Goal: Communication & Community: Answer question/provide support

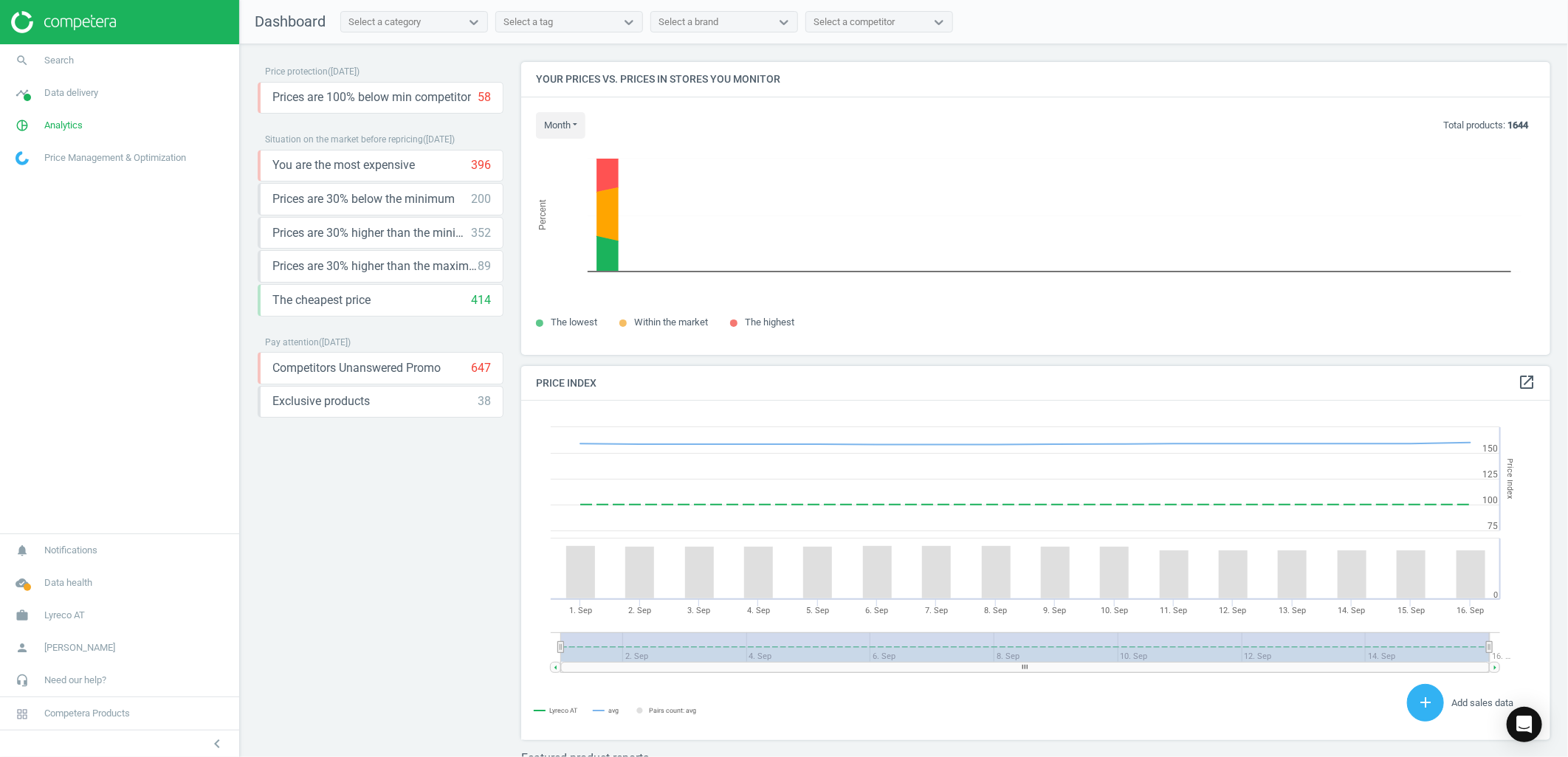
scroll to position [365, 1043]
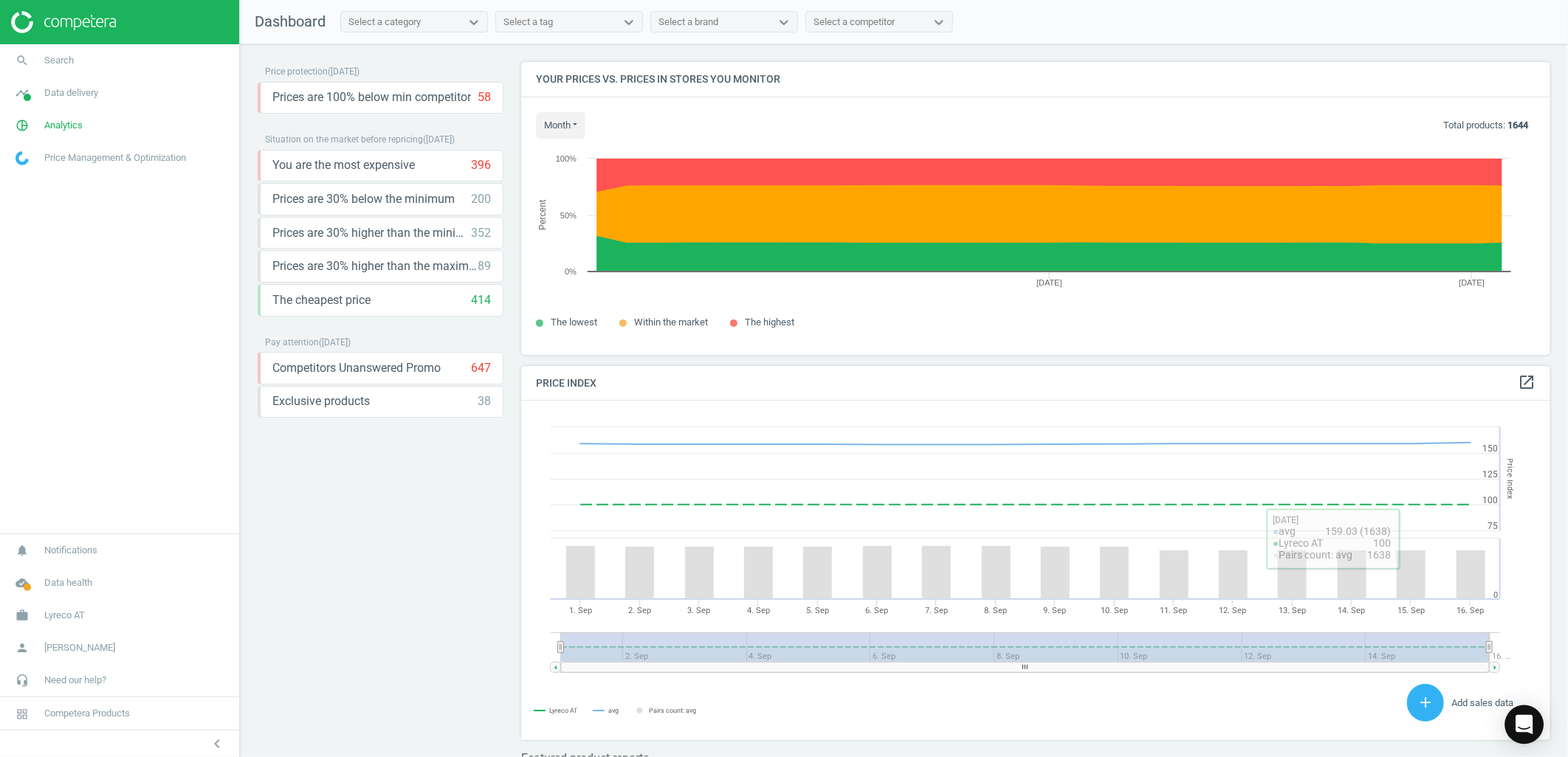
click at [1528, 733] on div "Open Intercom Messenger" at bounding box center [1525, 725] width 39 height 39
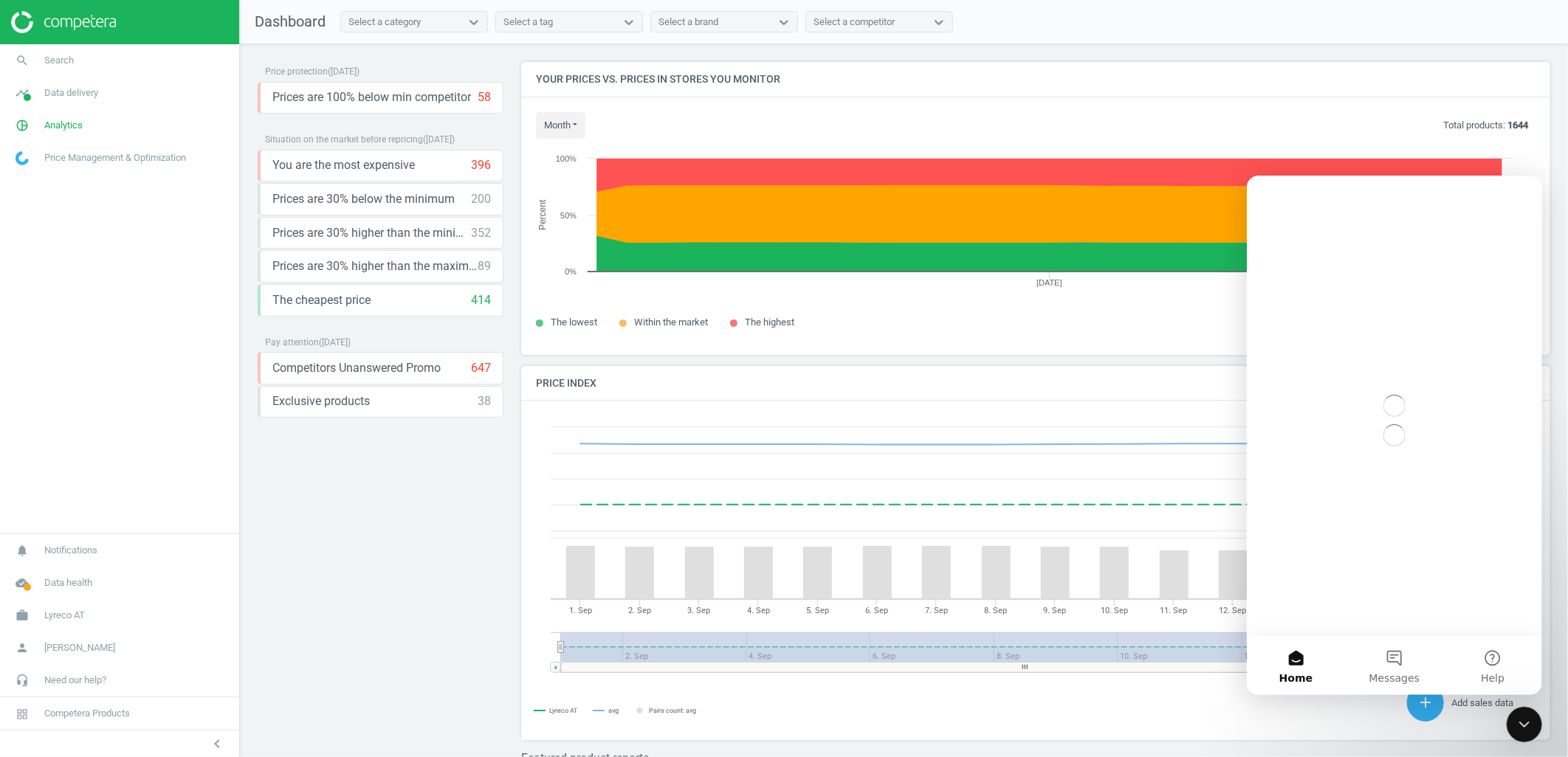
scroll to position [0, 0]
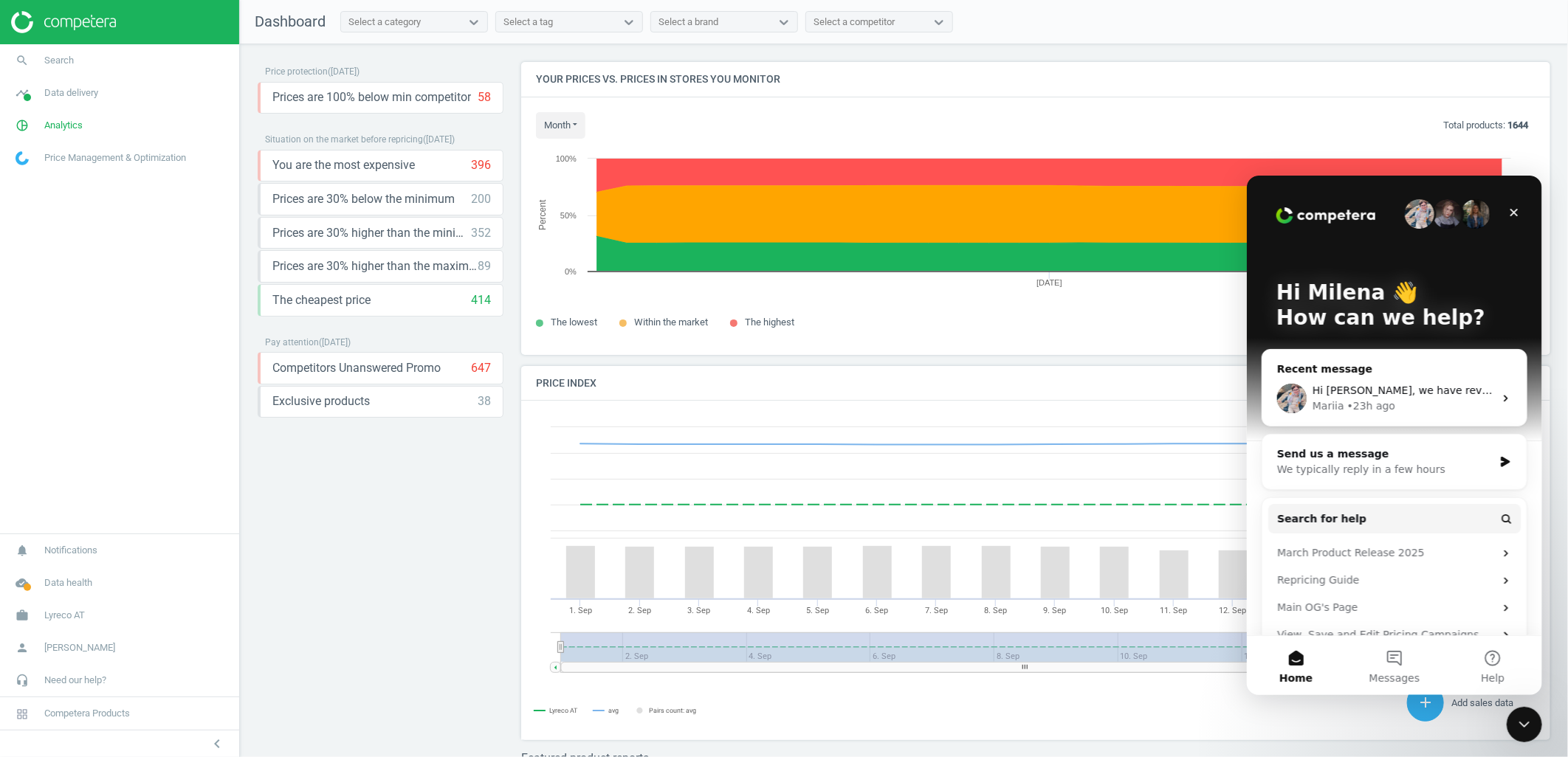
click at [1324, 398] on div "Mariia" at bounding box center [1327, 406] width 32 height 16
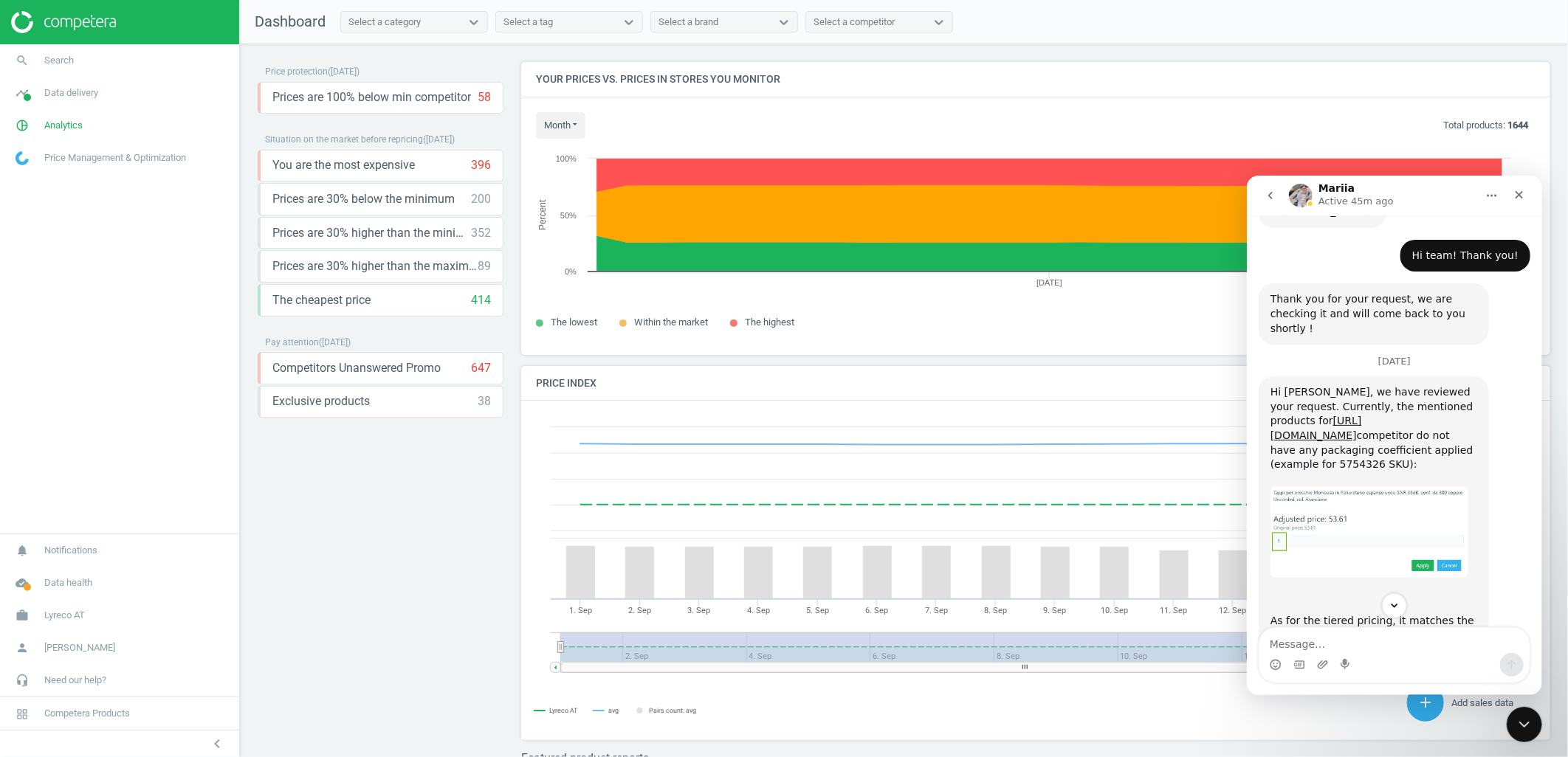
scroll to position [557, 0]
click at [1312, 482] on img "Mariia says…" at bounding box center [1368, 528] width 198 height 91
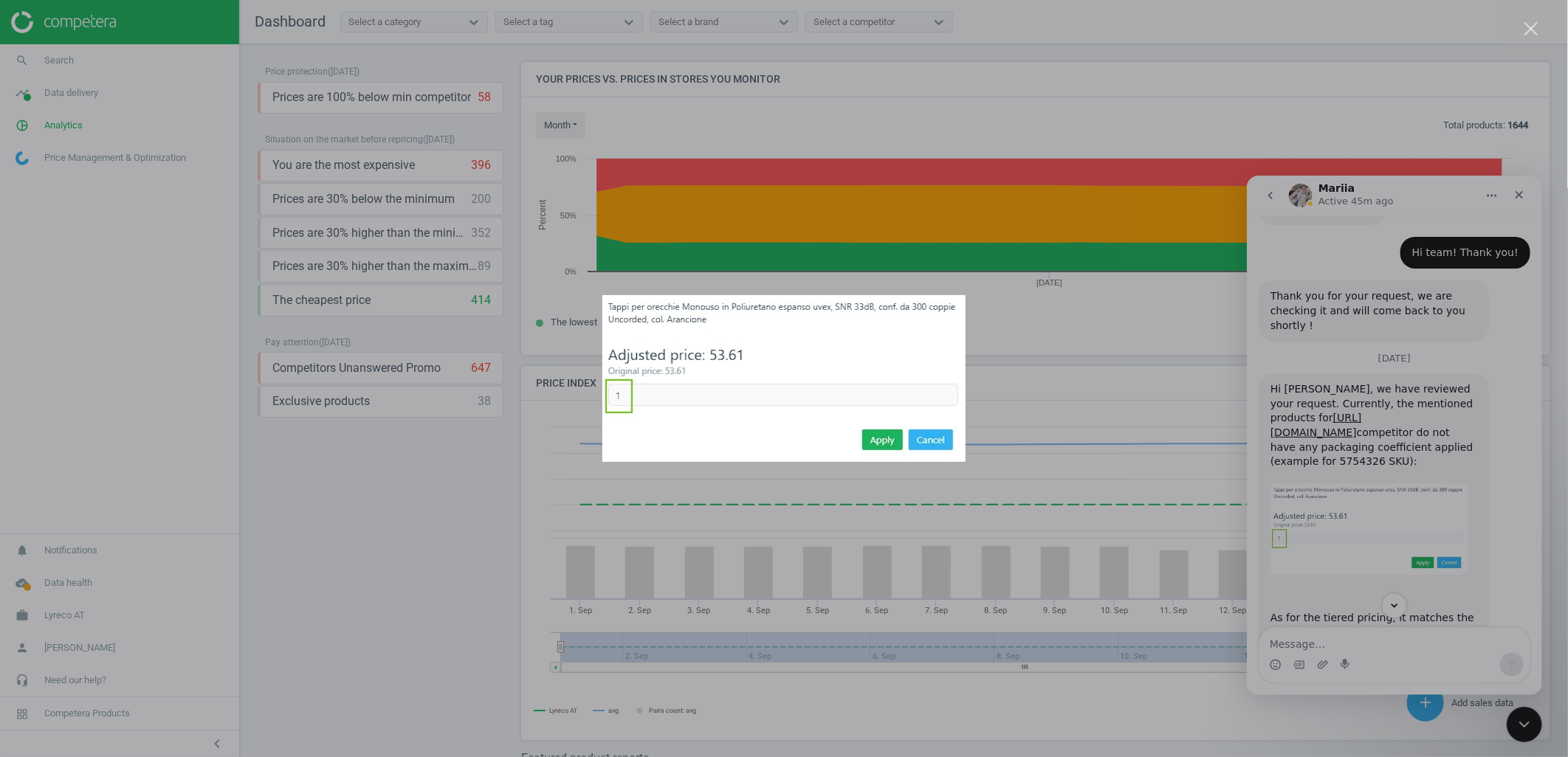
click at [1313, 549] on div "Intercom messenger" at bounding box center [784, 378] width 1568 height 757
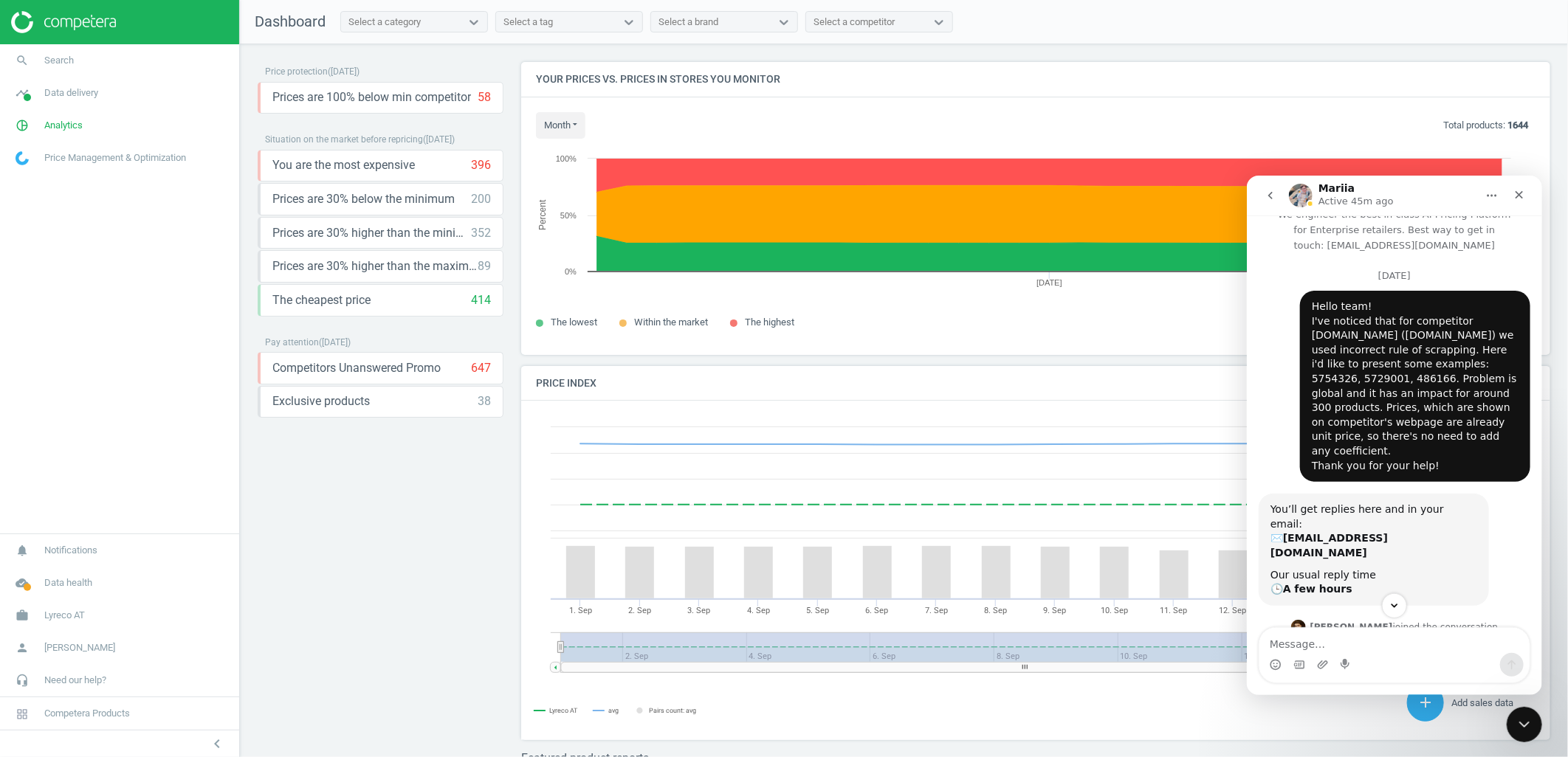
scroll to position [17, 0]
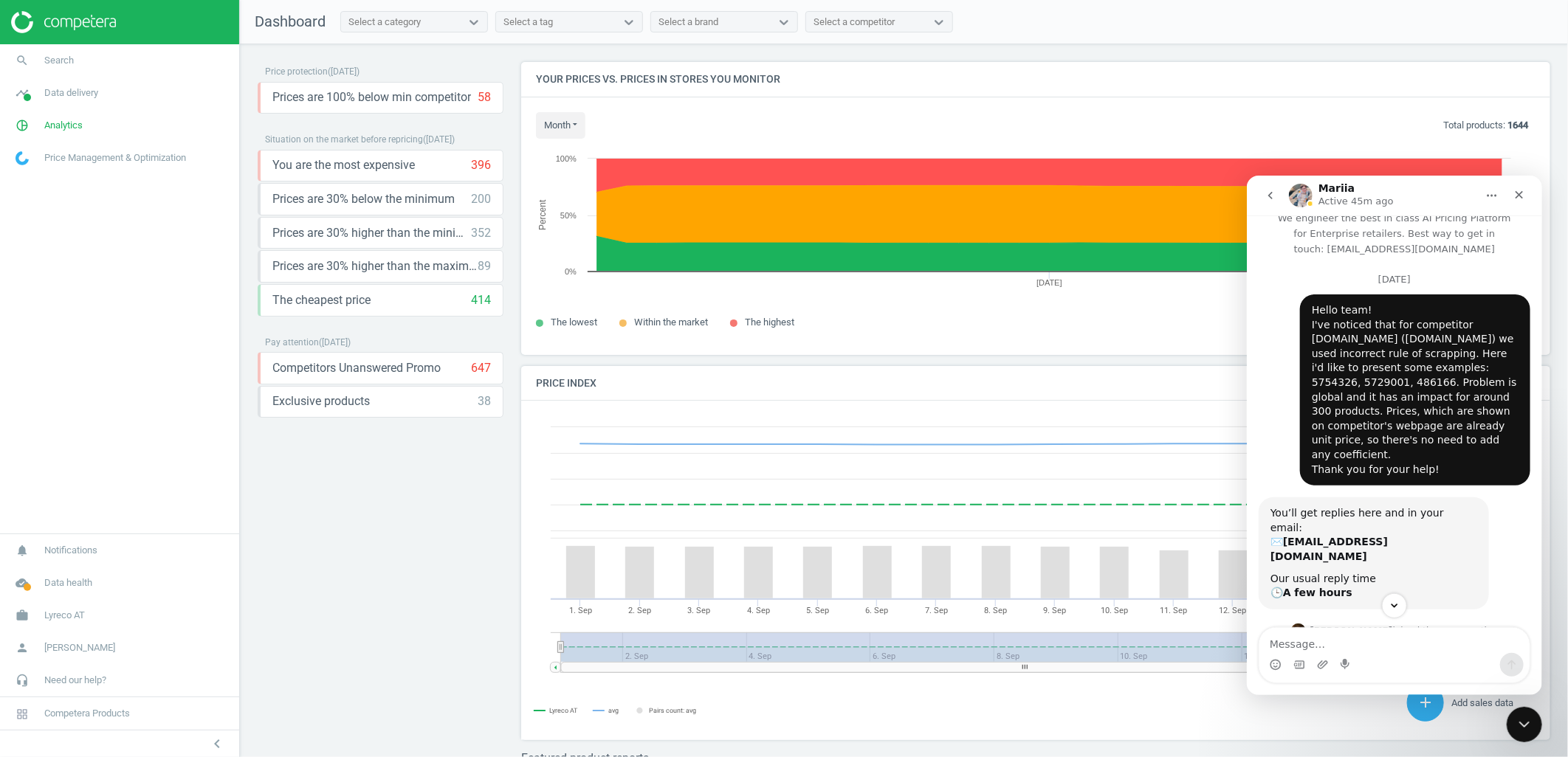
click at [1400, 361] on div "Hello team! I've noticed that for competitor [DOMAIN_NAME] ([DOMAIN_NAME]) we u…" at bounding box center [1414, 389] width 207 height 173
copy div "5754326"
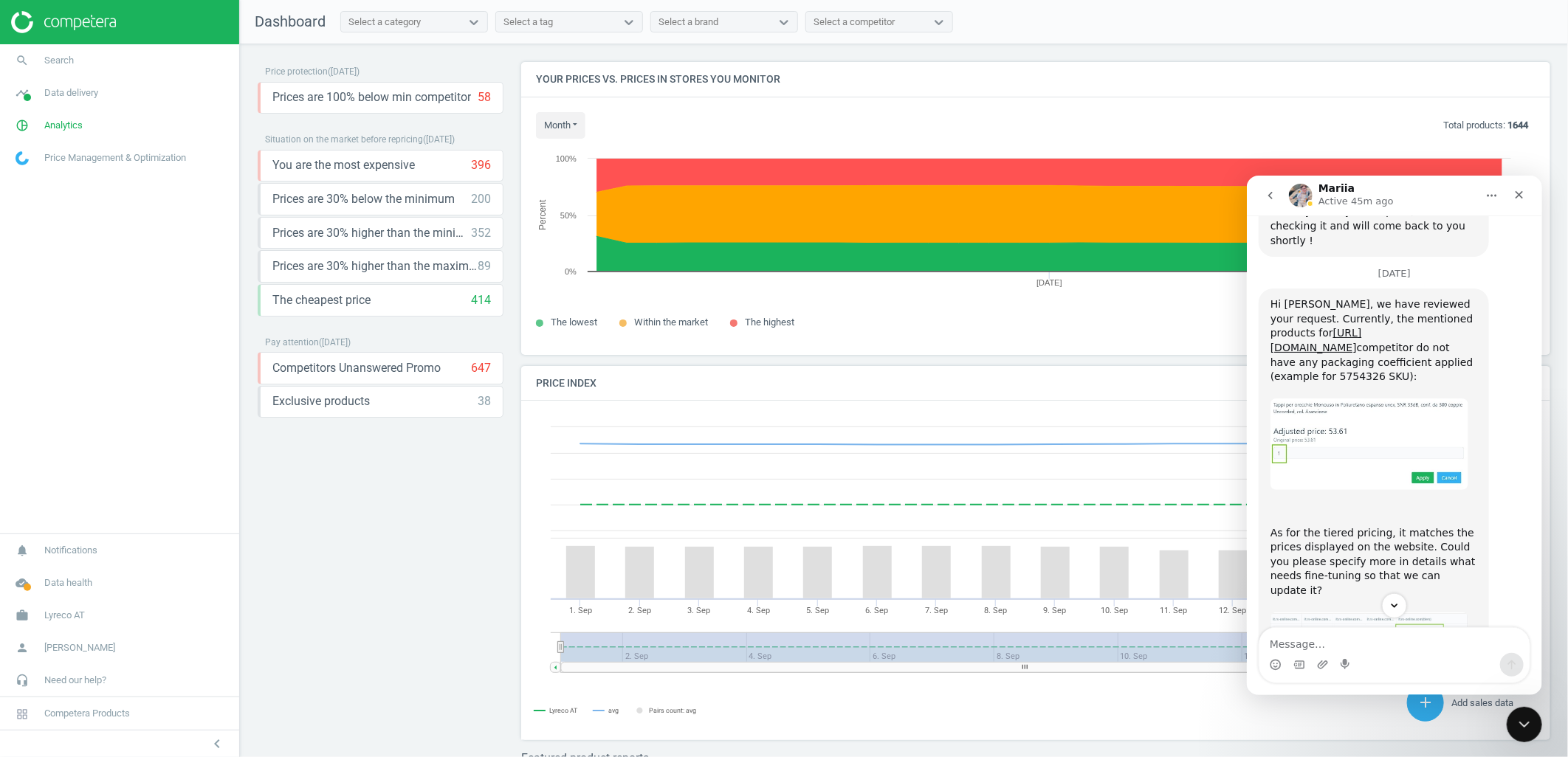
scroll to position [730, 0]
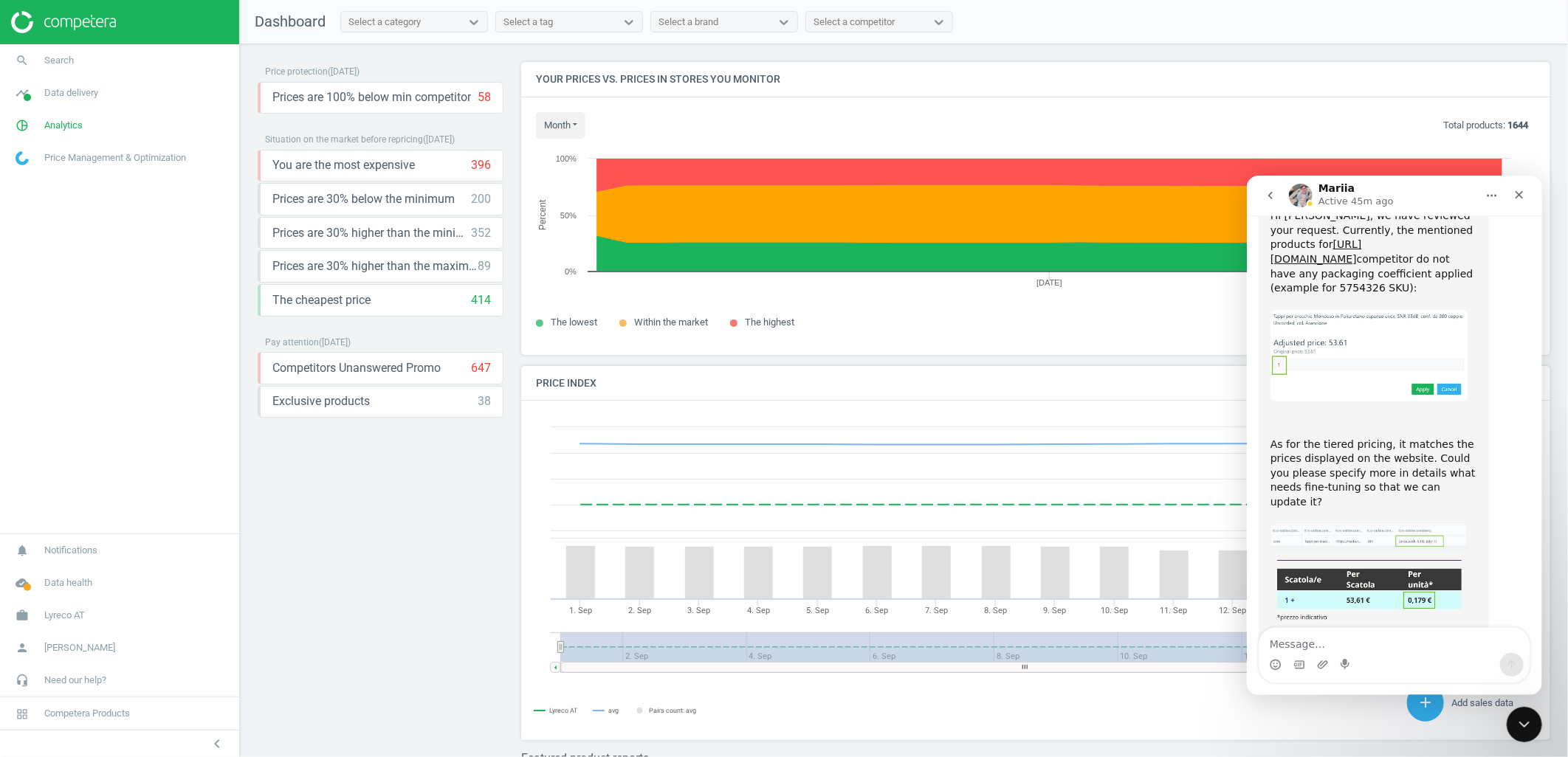
click at [1362, 560] on img "Mariia says…" at bounding box center [1368, 592] width 198 height 65
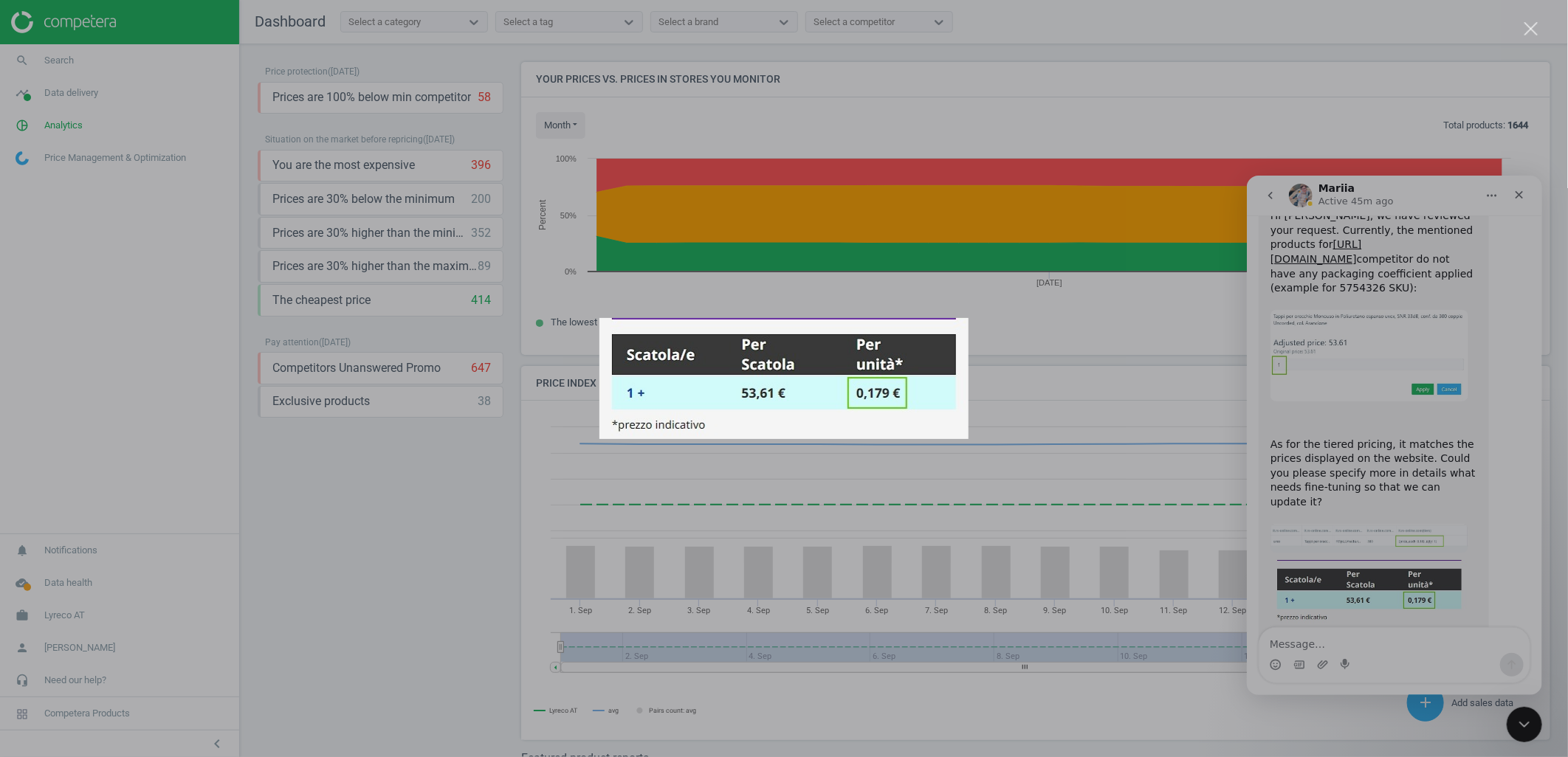
click at [1294, 478] on div "Intercom messenger" at bounding box center [784, 378] width 1568 height 757
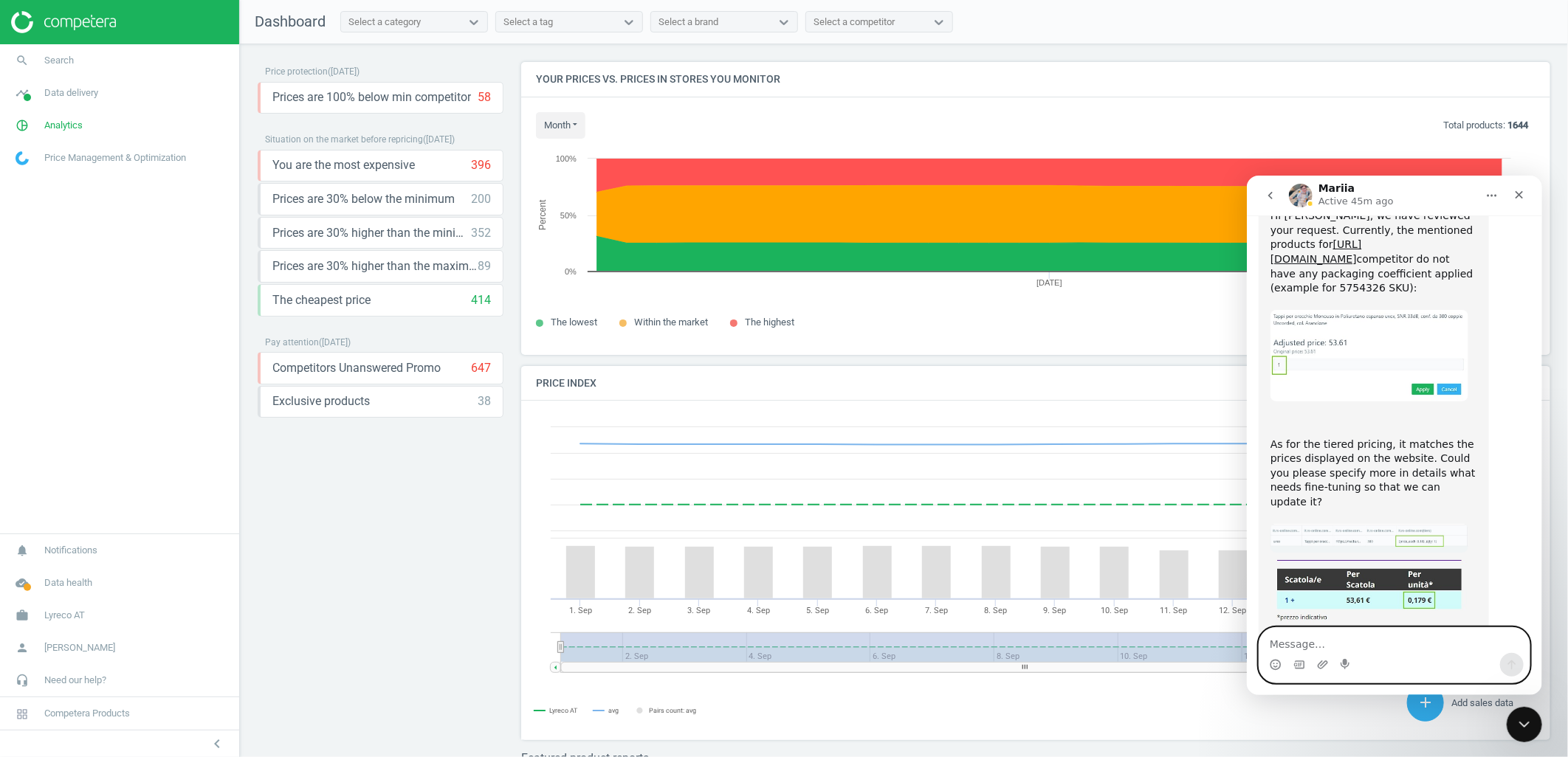
click at [1314, 636] on textarea "Message…" at bounding box center [1394, 640] width 270 height 25
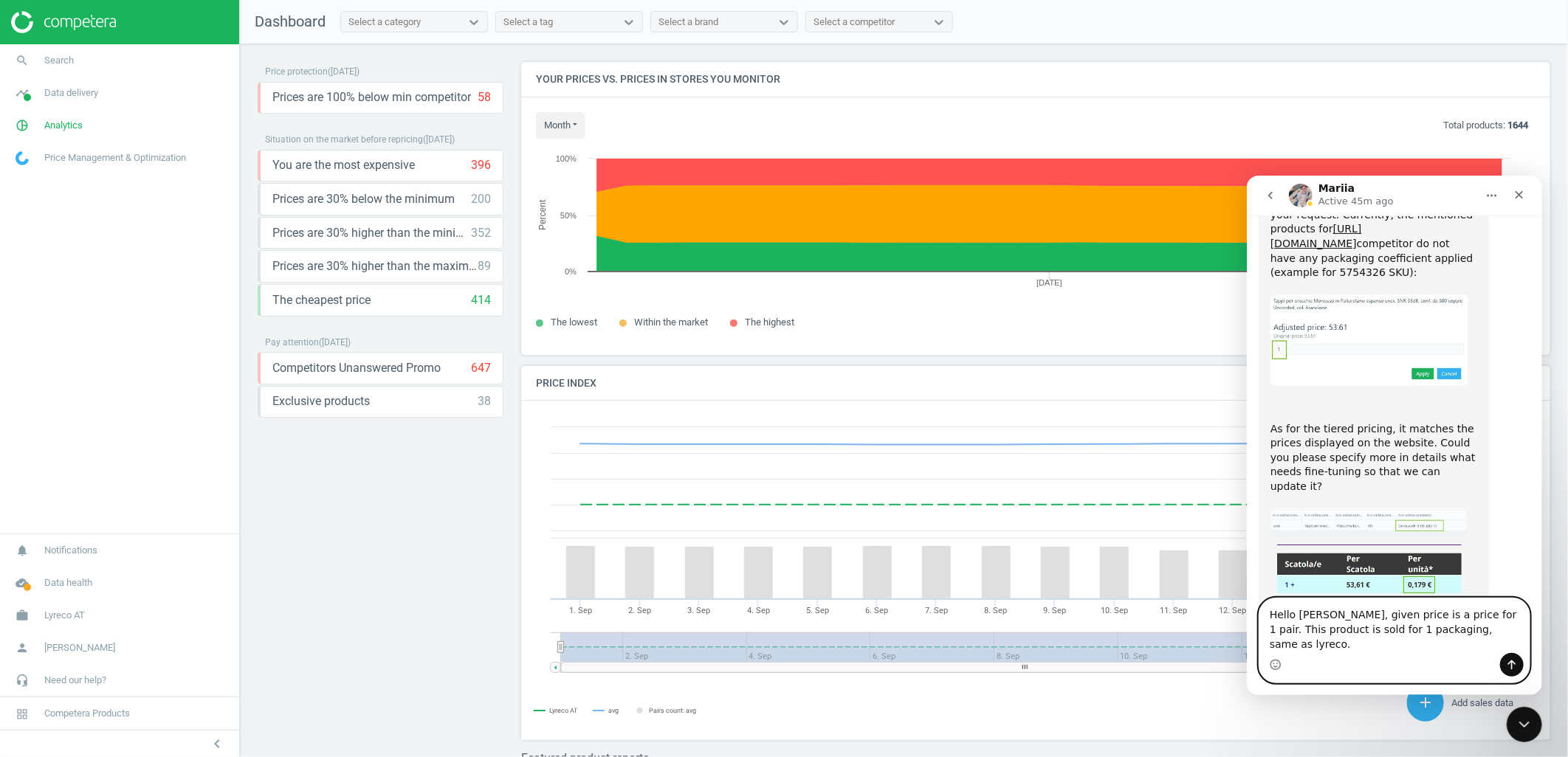
drag, startPoint x: 1486, startPoint y: 642, endPoint x: 1454, endPoint y: 647, distance: 32.4
click at [1454, 647] on textarea "Hello [PERSON_NAME], given price is a price for 1 pair. This product is sold fo…" at bounding box center [1394, 625] width 270 height 55
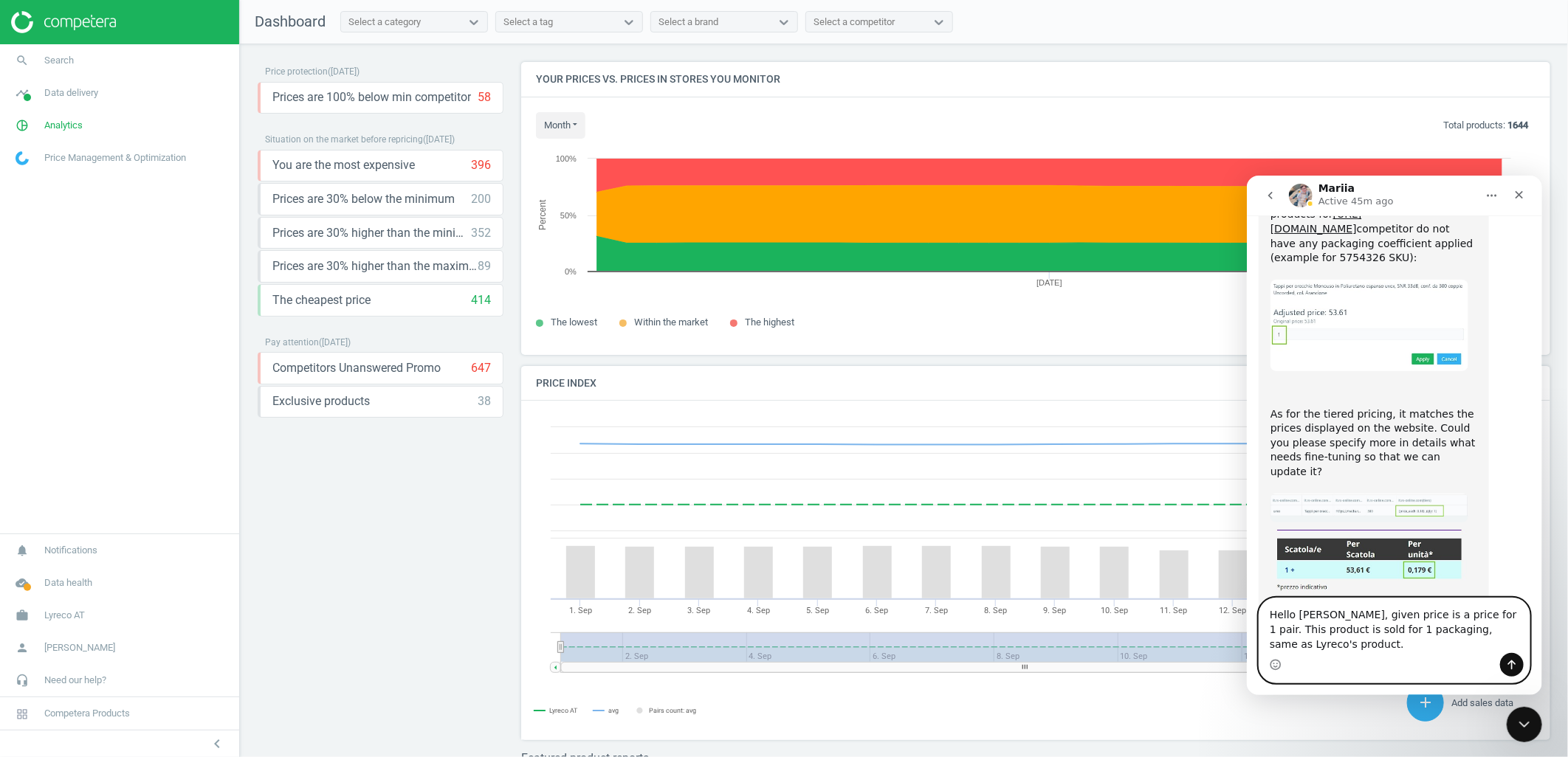
click at [1341, 640] on textarea "Hello [PERSON_NAME], given price is a price for 1 pair. This product is sold fo…" at bounding box center [1394, 625] width 270 height 55
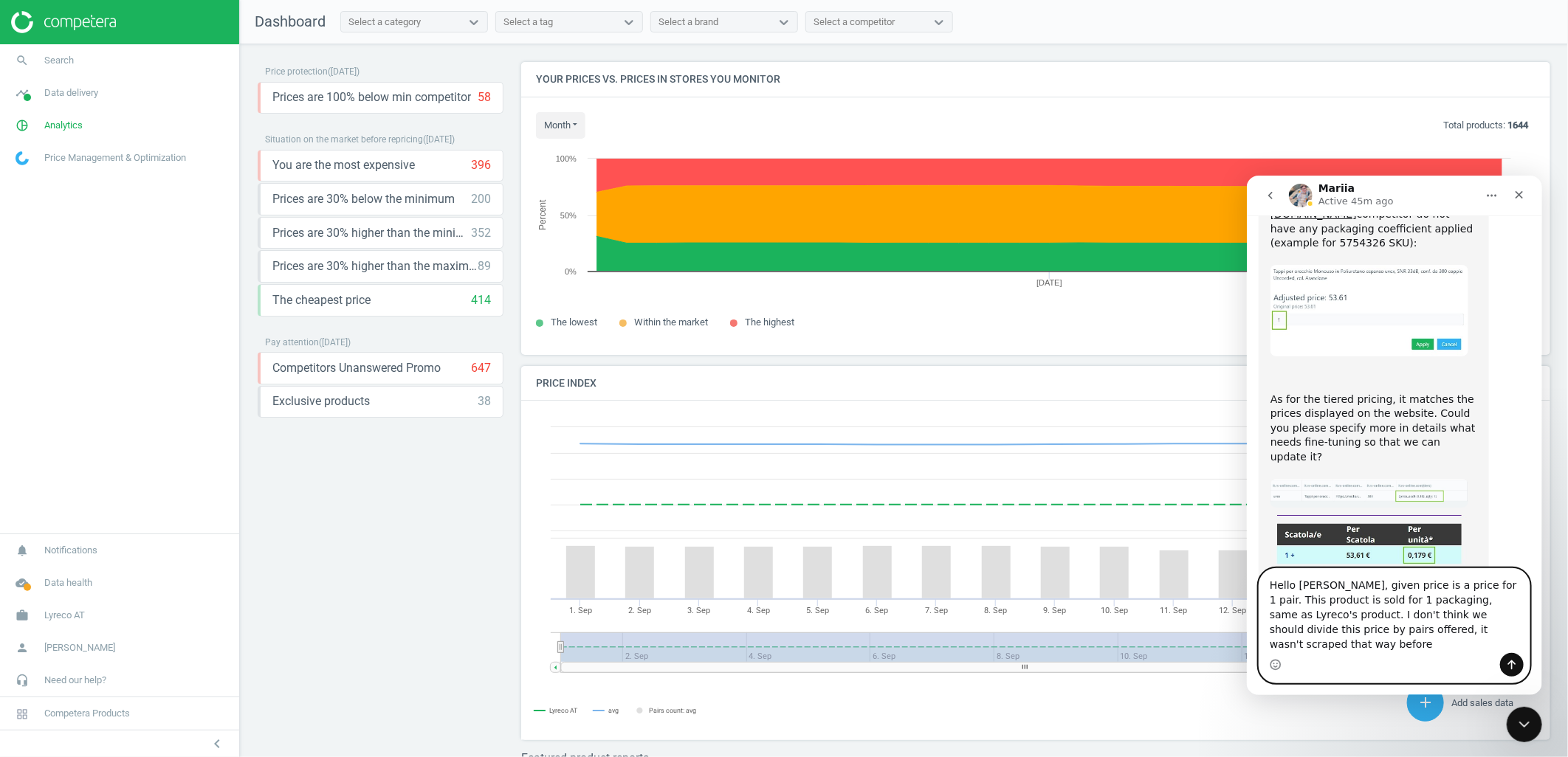
click at [1366, 620] on textarea "Hello [PERSON_NAME], given price is a price for 1 pair. This product is sold fo…" at bounding box center [1394, 610] width 270 height 84
click at [1410, 616] on textarea "Hello [PERSON_NAME], given price is a price for 1 pair. This product is sold fo…" at bounding box center [1394, 610] width 270 height 84
click at [1472, 647] on textarea "Hello [PERSON_NAME], given price is a price for 1 pair. This product is sold fo…" at bounding box center [1394, 610] width 270 height 84
click at [1523, 645] on textarea "Hello [PERSON_NAME], given price is a price for 1 pair. This product is sold fo…" at bounding box center [1394, 610] width 270 height 84
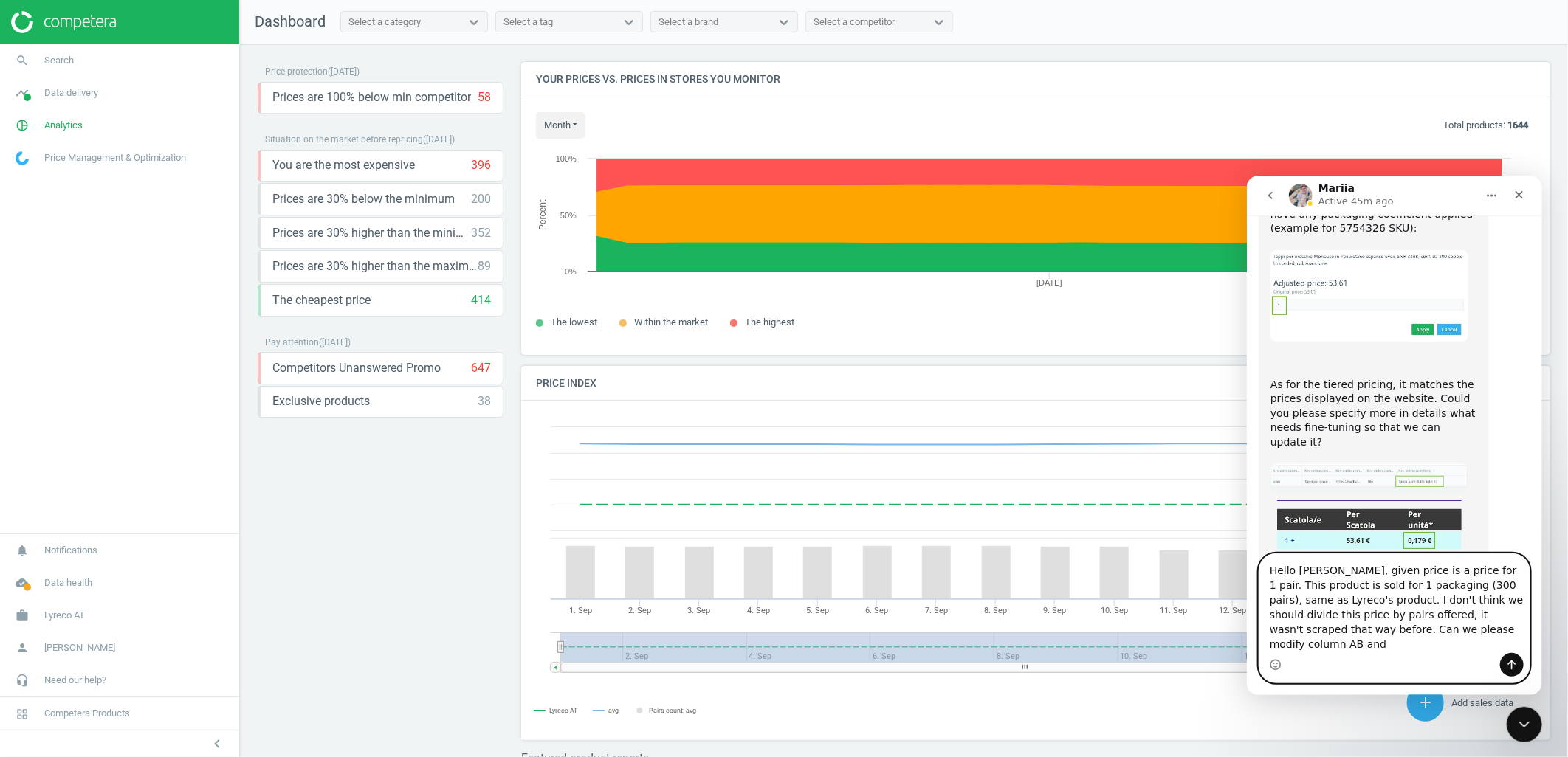
click at [1487, 639] on textarea "Hello [PERSON_NAME], given price is a price for 1 pair. This product is sold fo…" at bounding box center [1394, 602] width 270 height 99
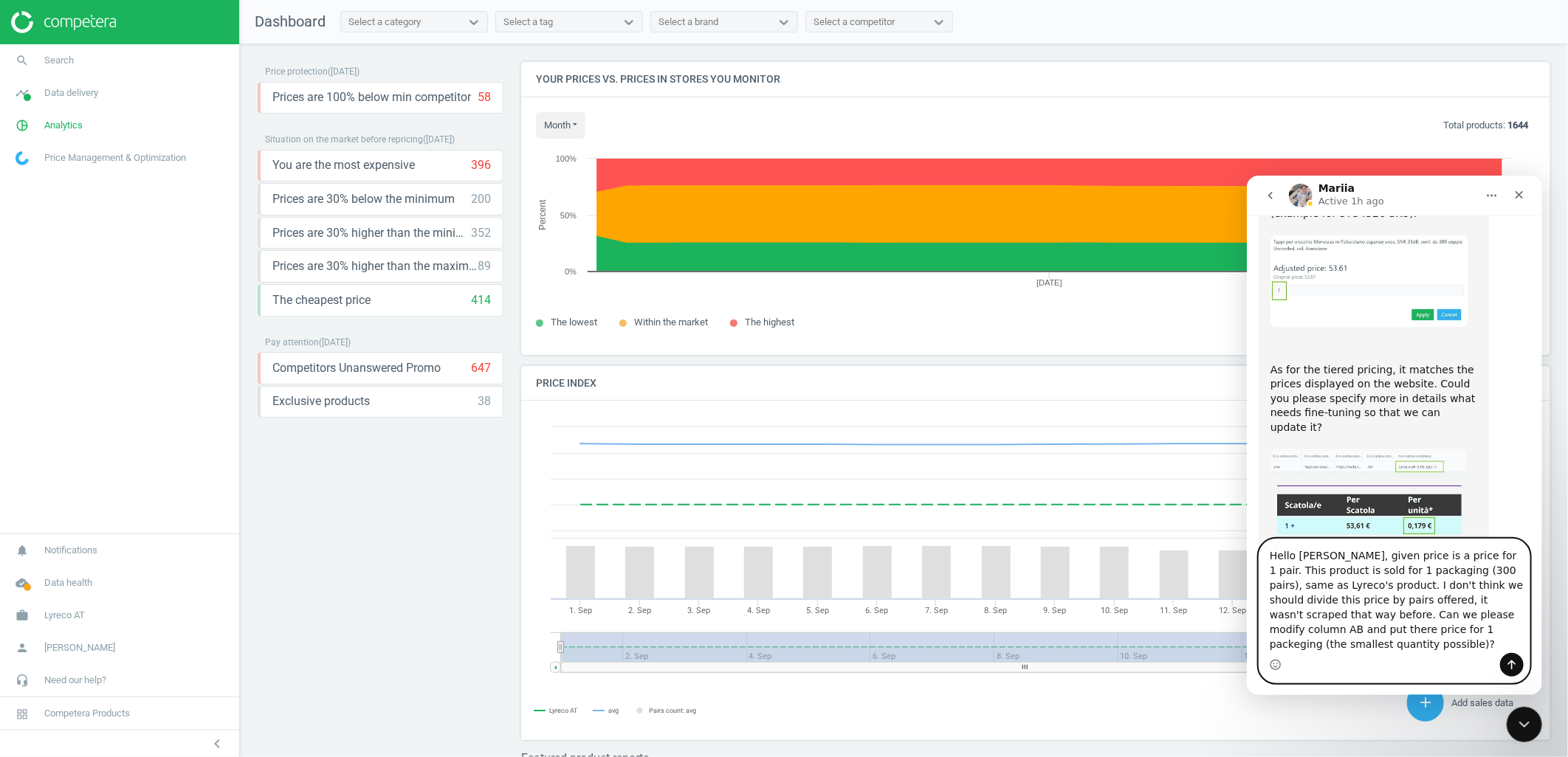
click at [1339, 648] on textarea "Hello [PERSON_NAME], given price is a price for 1 pair. This product is sold fo…" at bounding box center [1394, 595] width 270 height 114
type textarea "Hello [PERSON_NAME], given price is a price for 1 pair. This product is sold fo…"
click at [1511, 666] on icon "Send a message…" at bounding box center [1512, 664] width 8 height 9
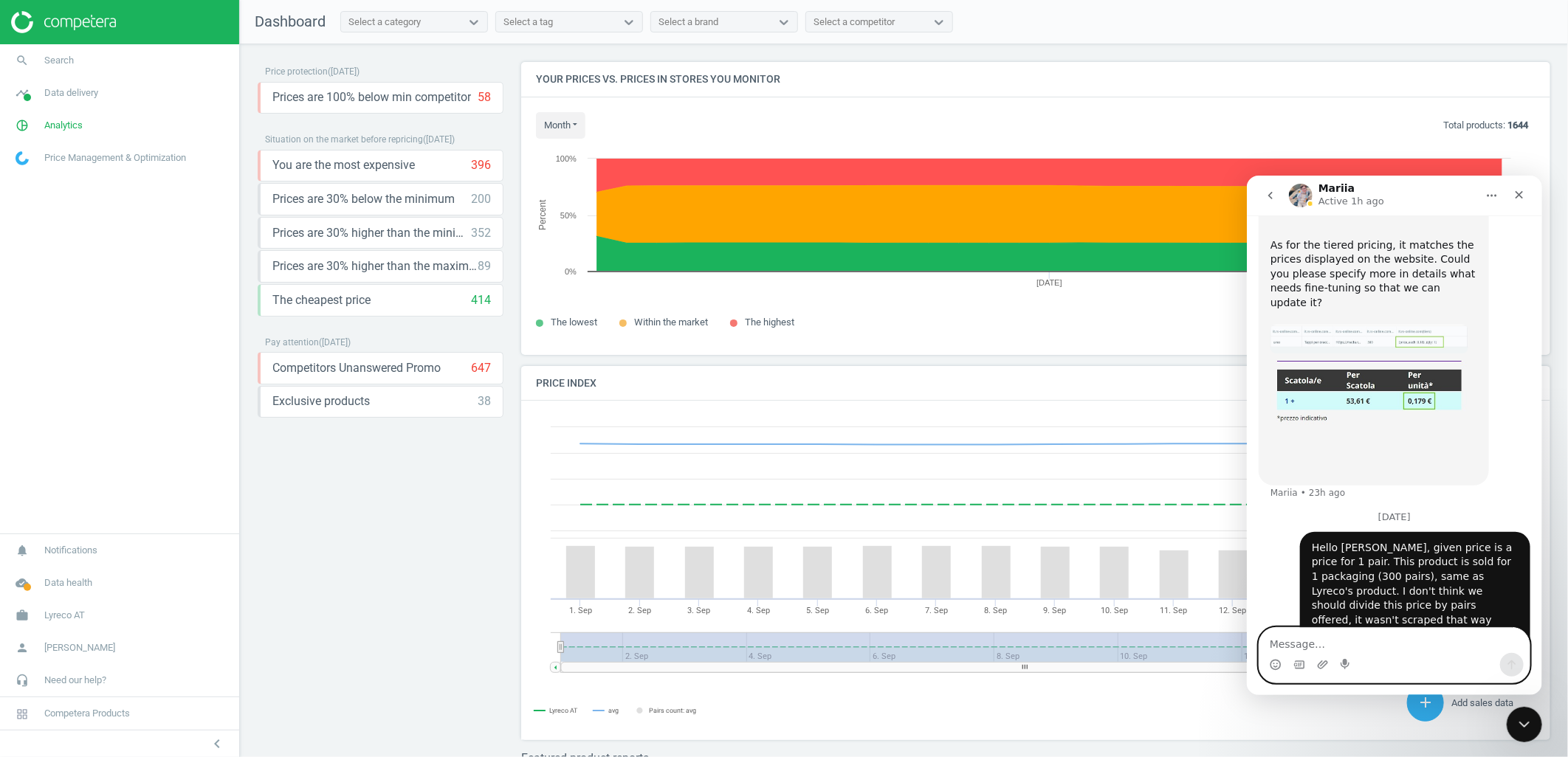
scroll to position [928, 0]
click at [1518, 691] on img "user says…" at bounding box center [1518, 691] width 0 height 0
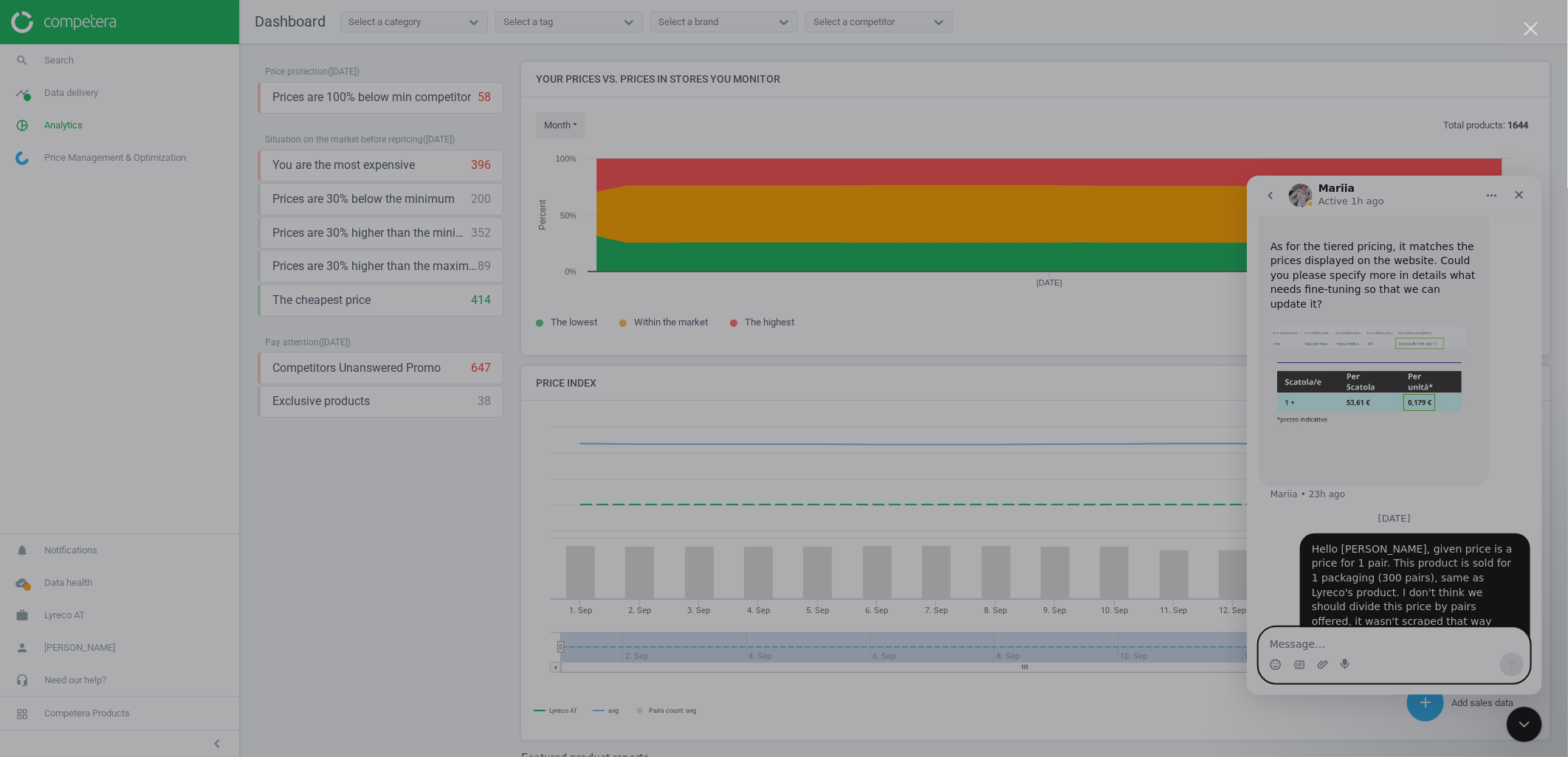
scroll to position [0, 0]
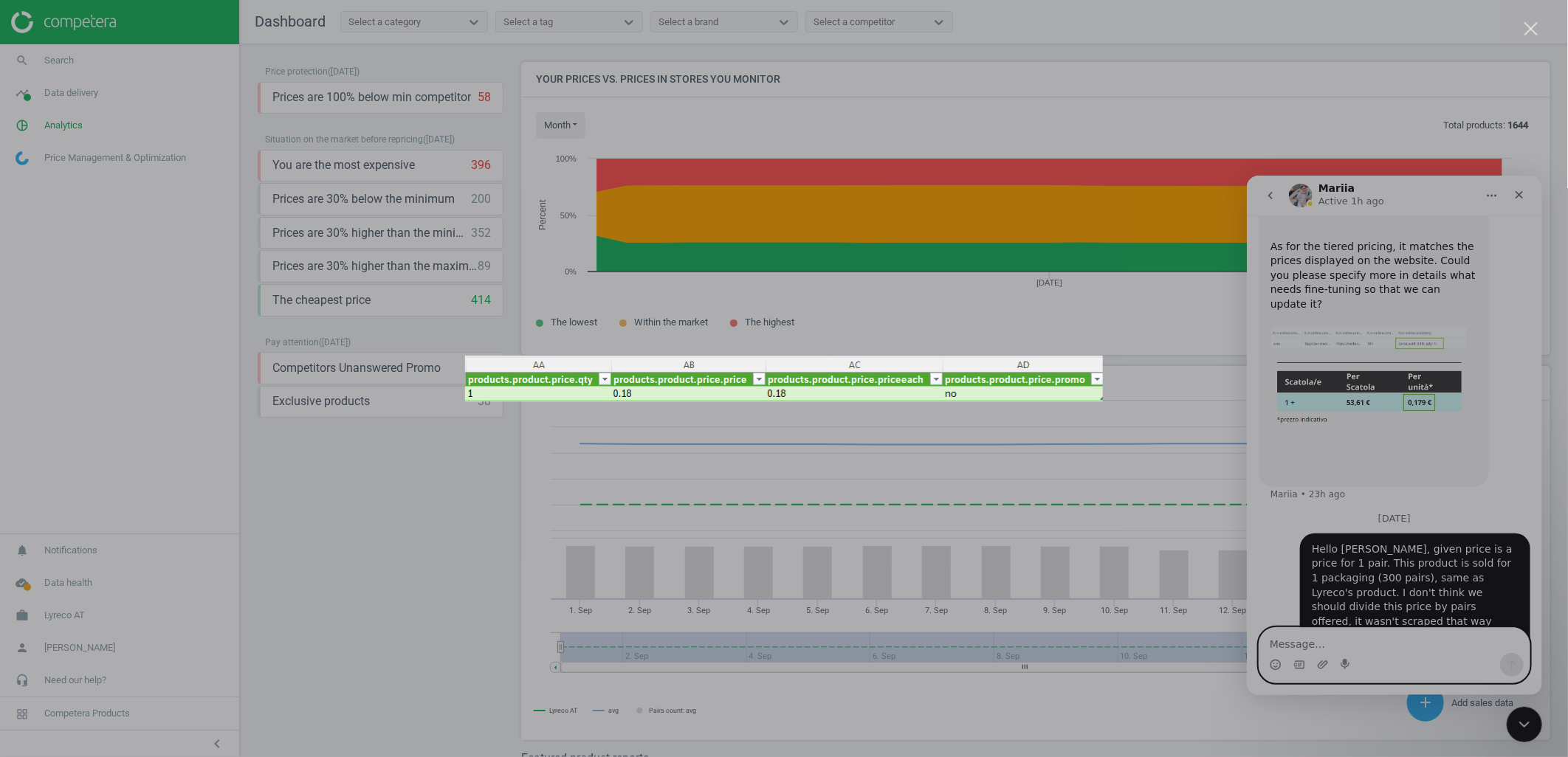
click at [1286, 631] on div "Intercom messenger" at bounding box center [784, 378] width 1568 height 757
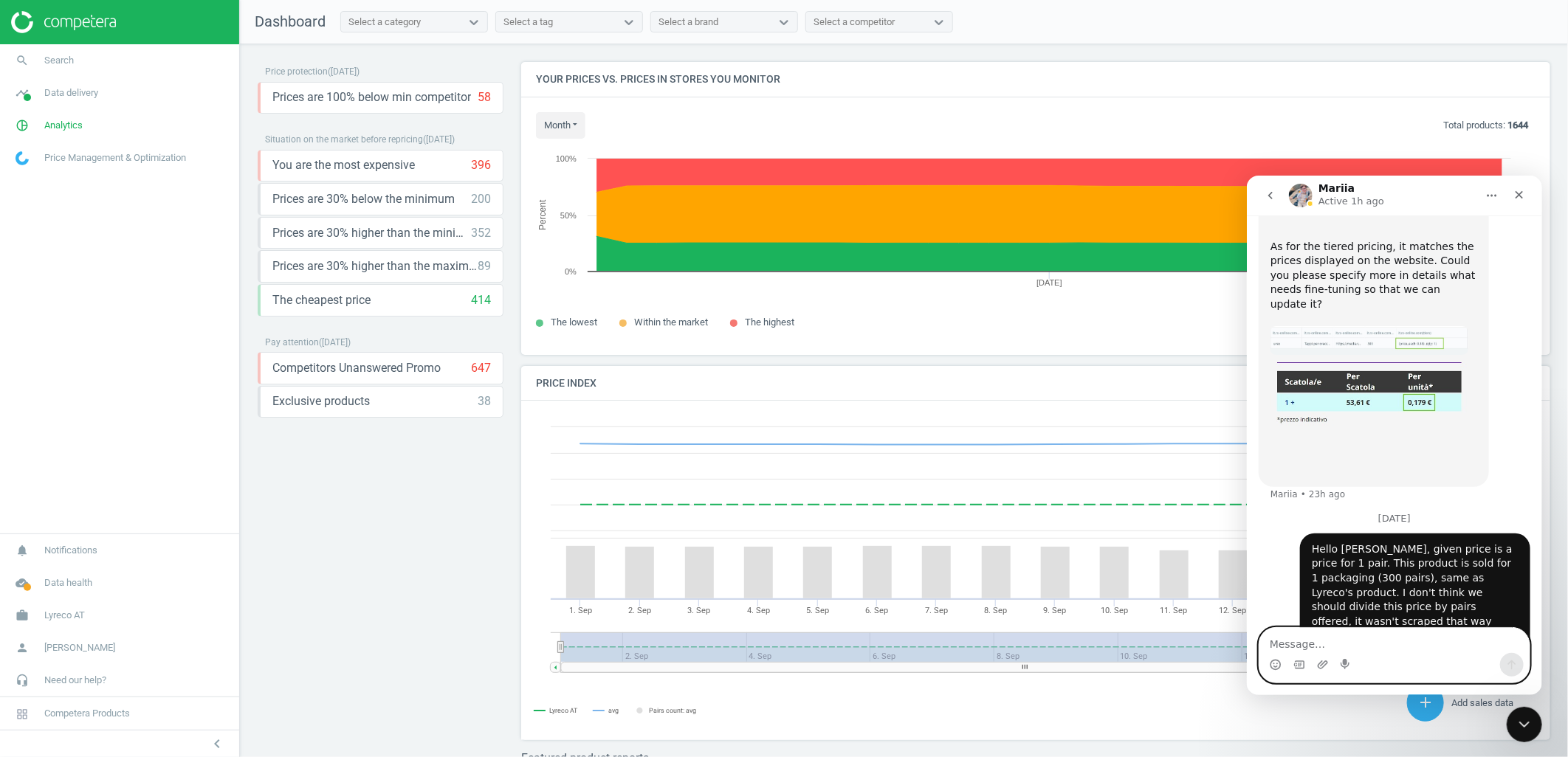
click at [1292, 639] on textarea "Message…" at bounding box center [1394, 640] width 270 height 25
click at [1275, 198] on icon "go back" at bounding box center [1270, 194] width 12 height 12
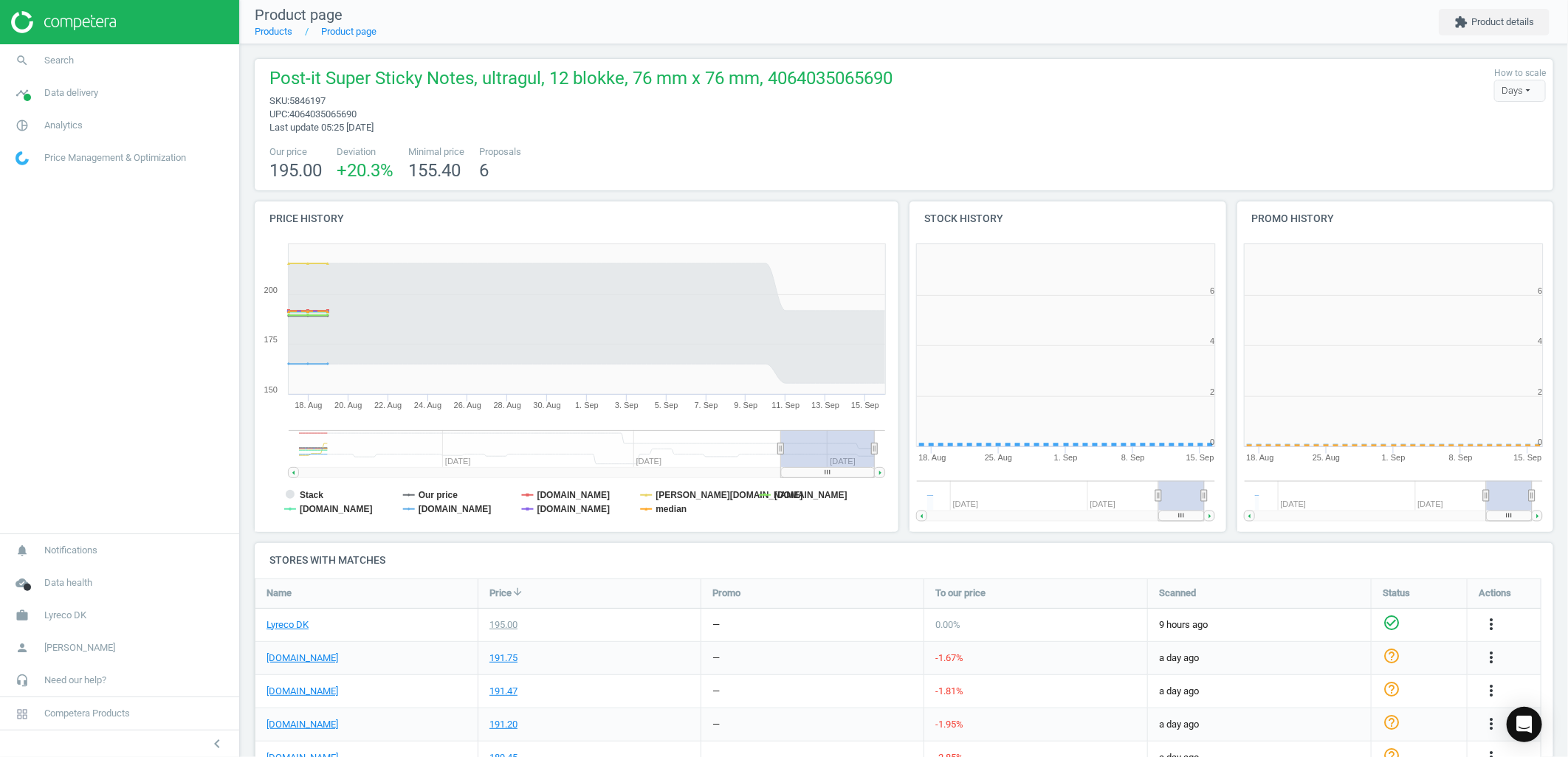
scroll to position [321, 340]
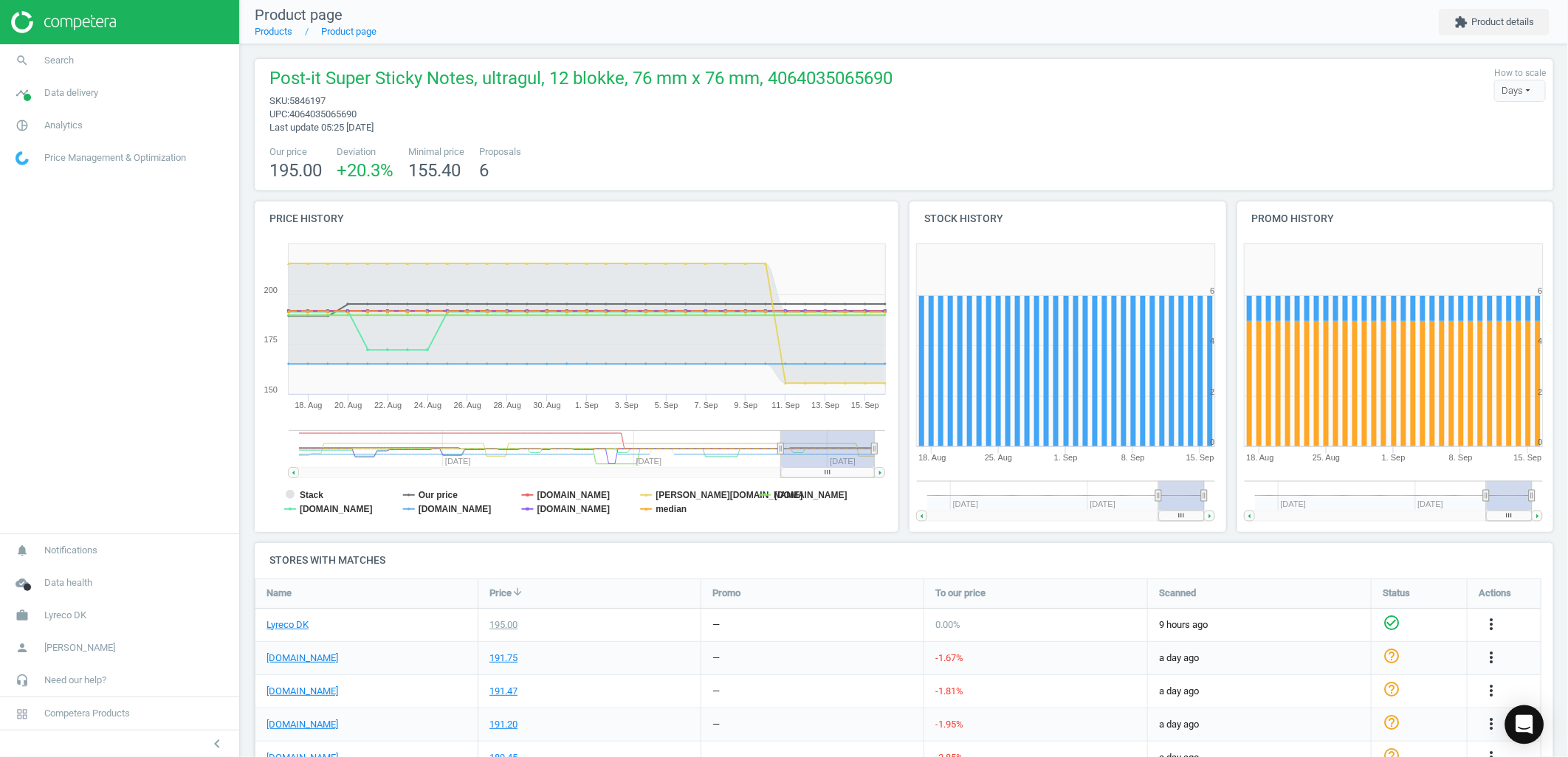
click at [1528, 725] on icon "Open Intercom Messenger" at bounding box center [1524, 724] width 17 height 20
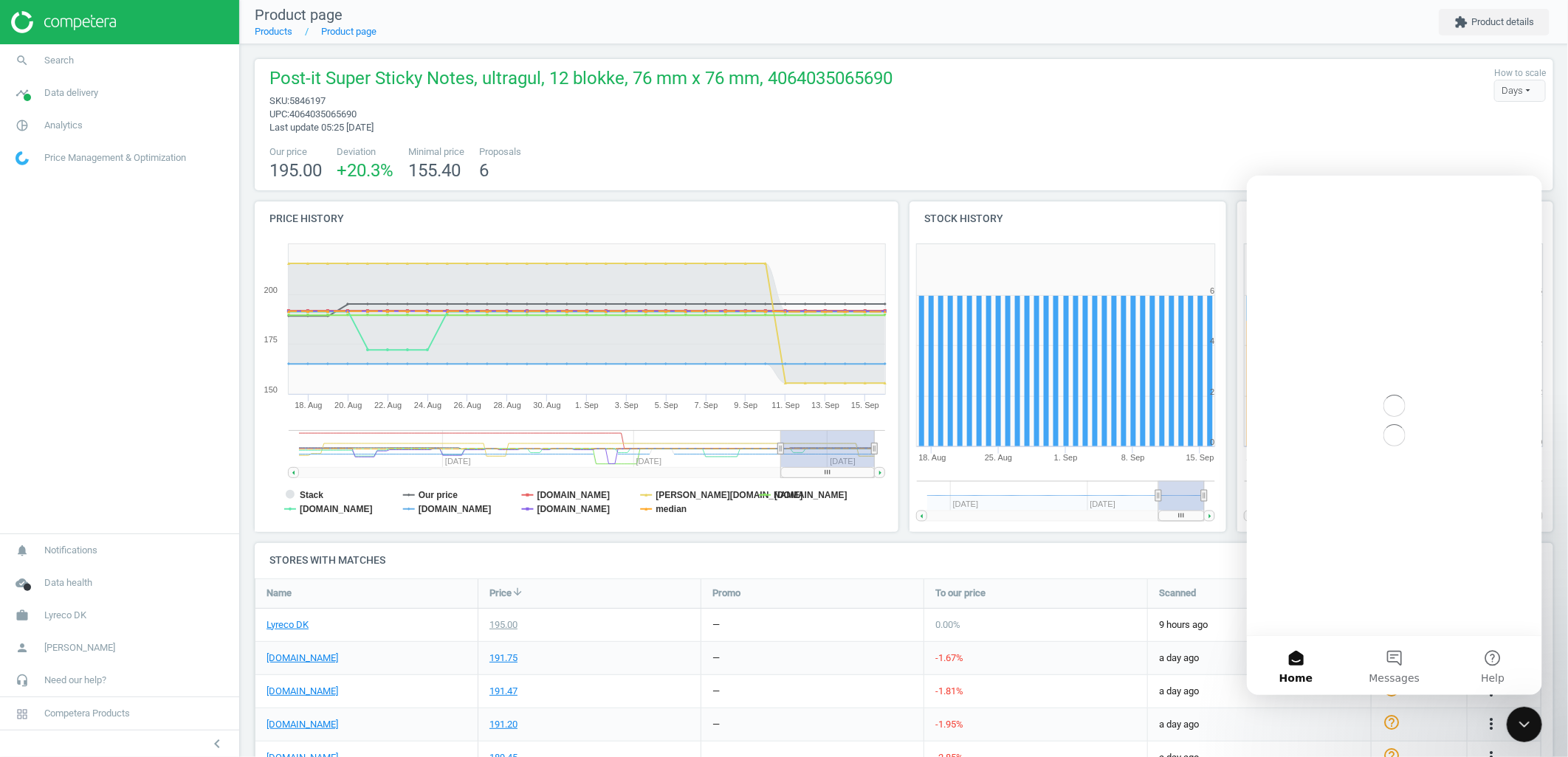
scroll to position [0, 0]
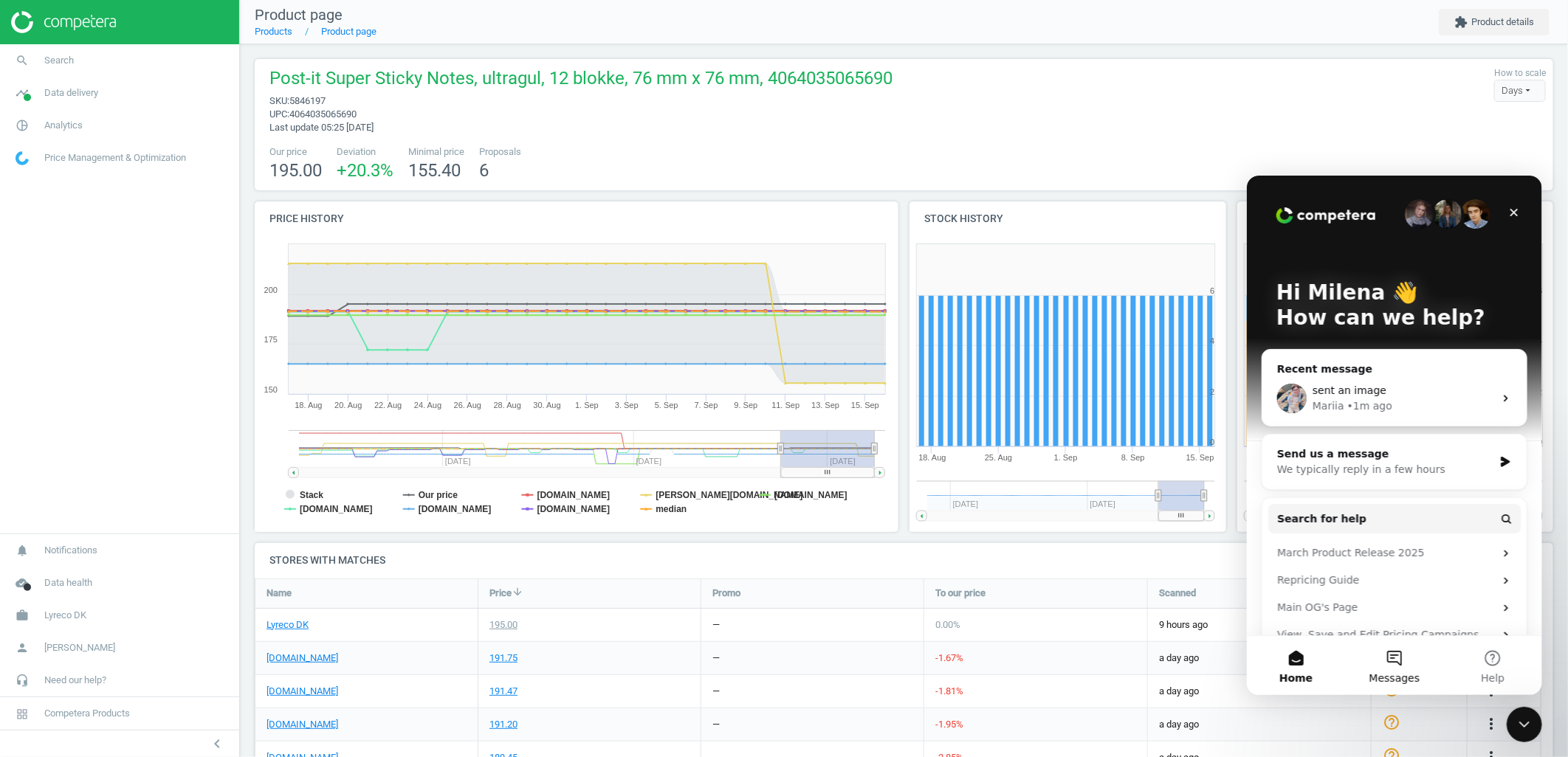
click at [1377, 669] on button "Messages" at bounding box center [1394, 665] width 98 height 59
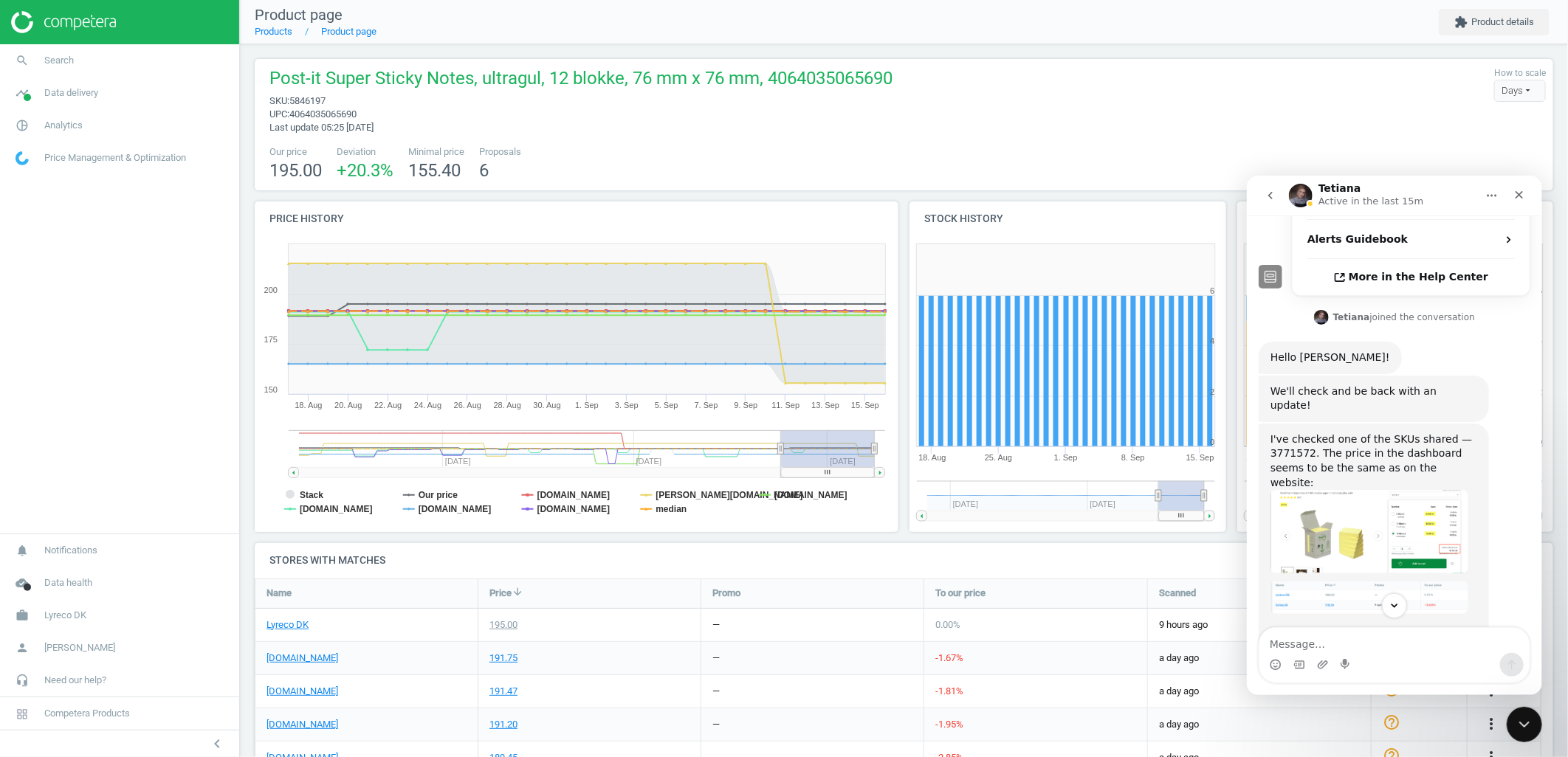
scroll to position [492, 0]
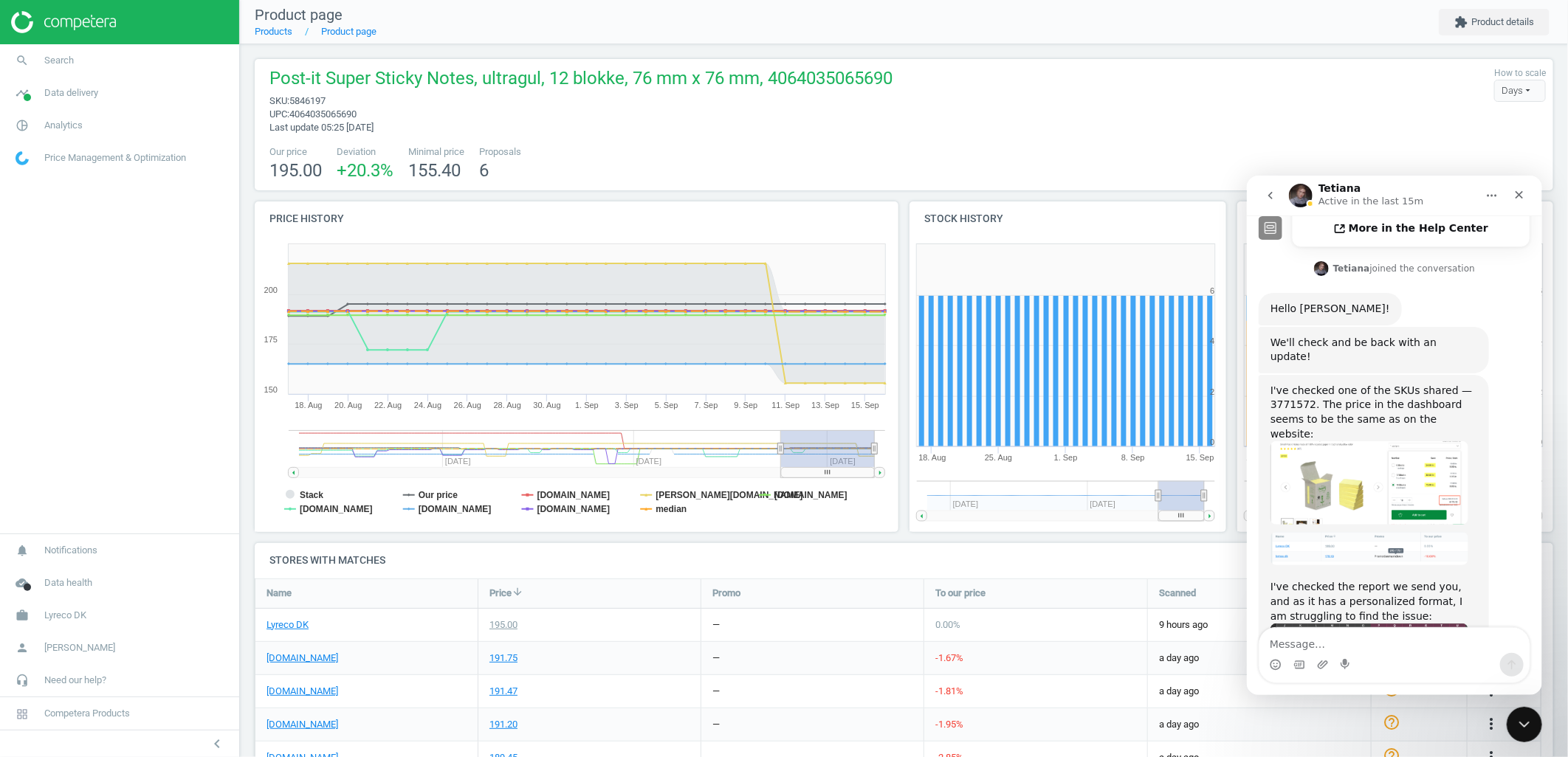
click at [1336, 440] on img "Tetiana says…" at bounding box center [1368, 482] width 198 height 84
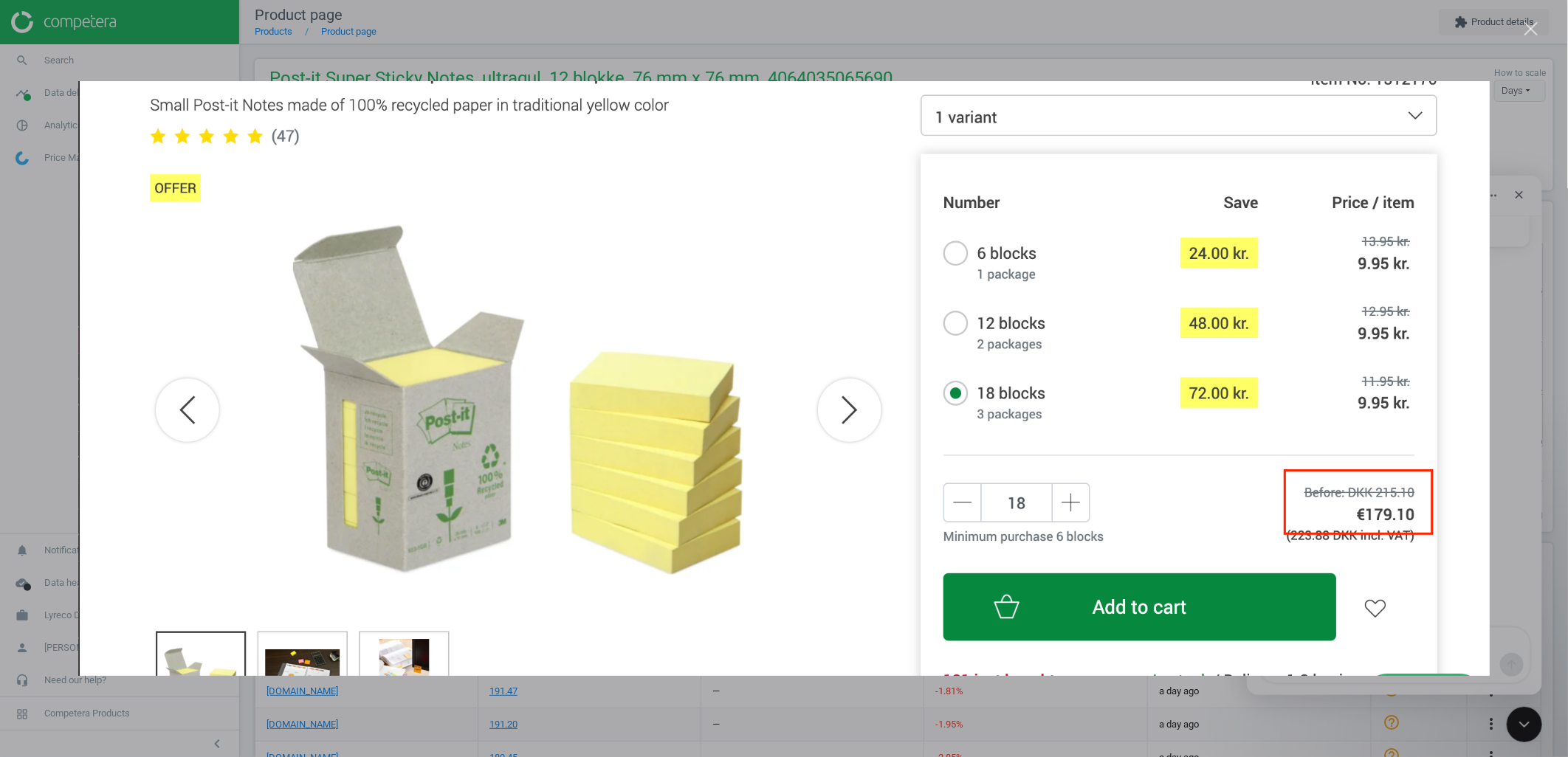
click at [1509, 438] on div "Intercom messenger" at bounding box center [784, 378] width 1568 height 757
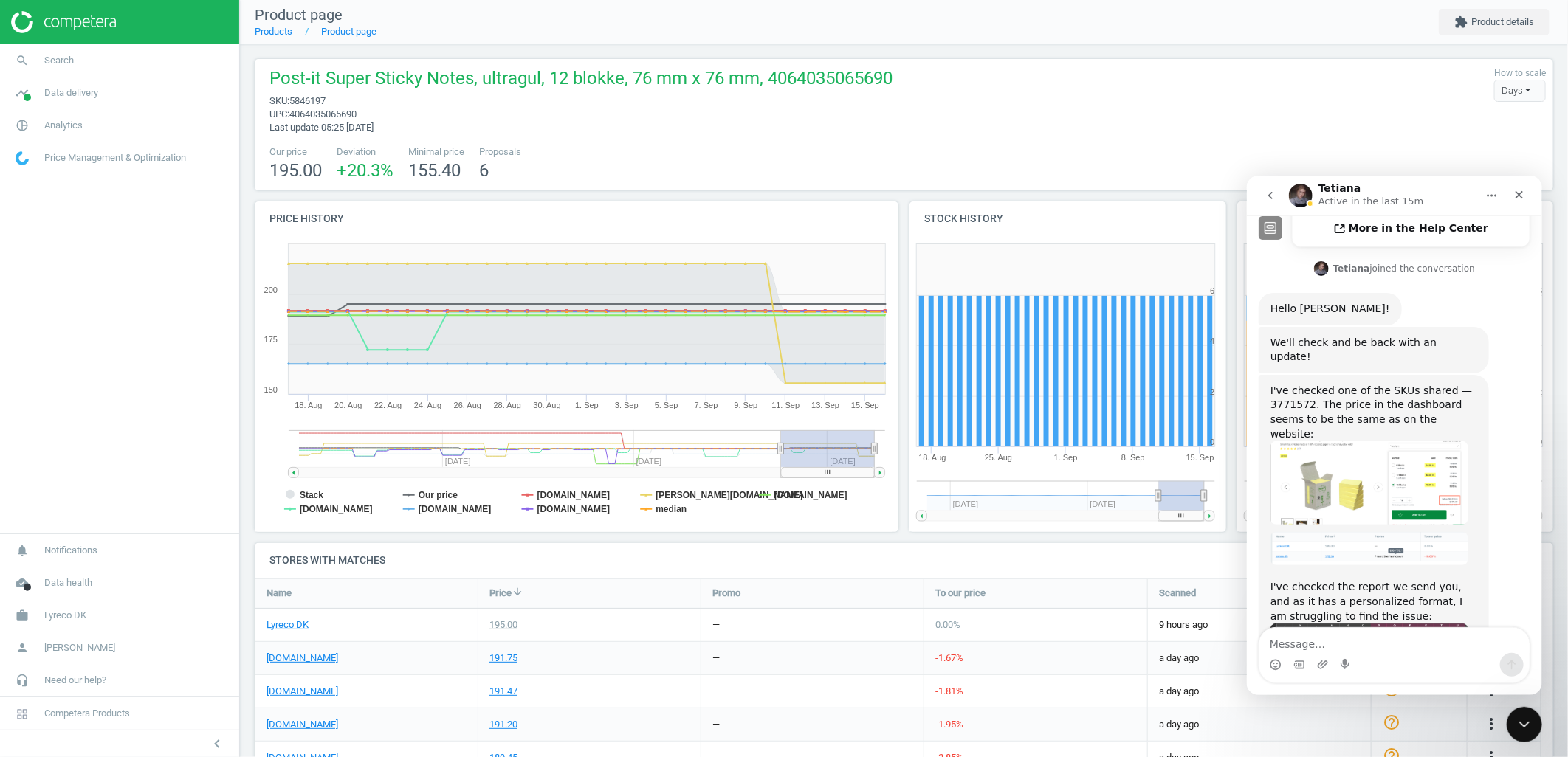
click at [1363, 623] on img "Tetiana says…" at bounding box center [1368, 634] width 198 height 24
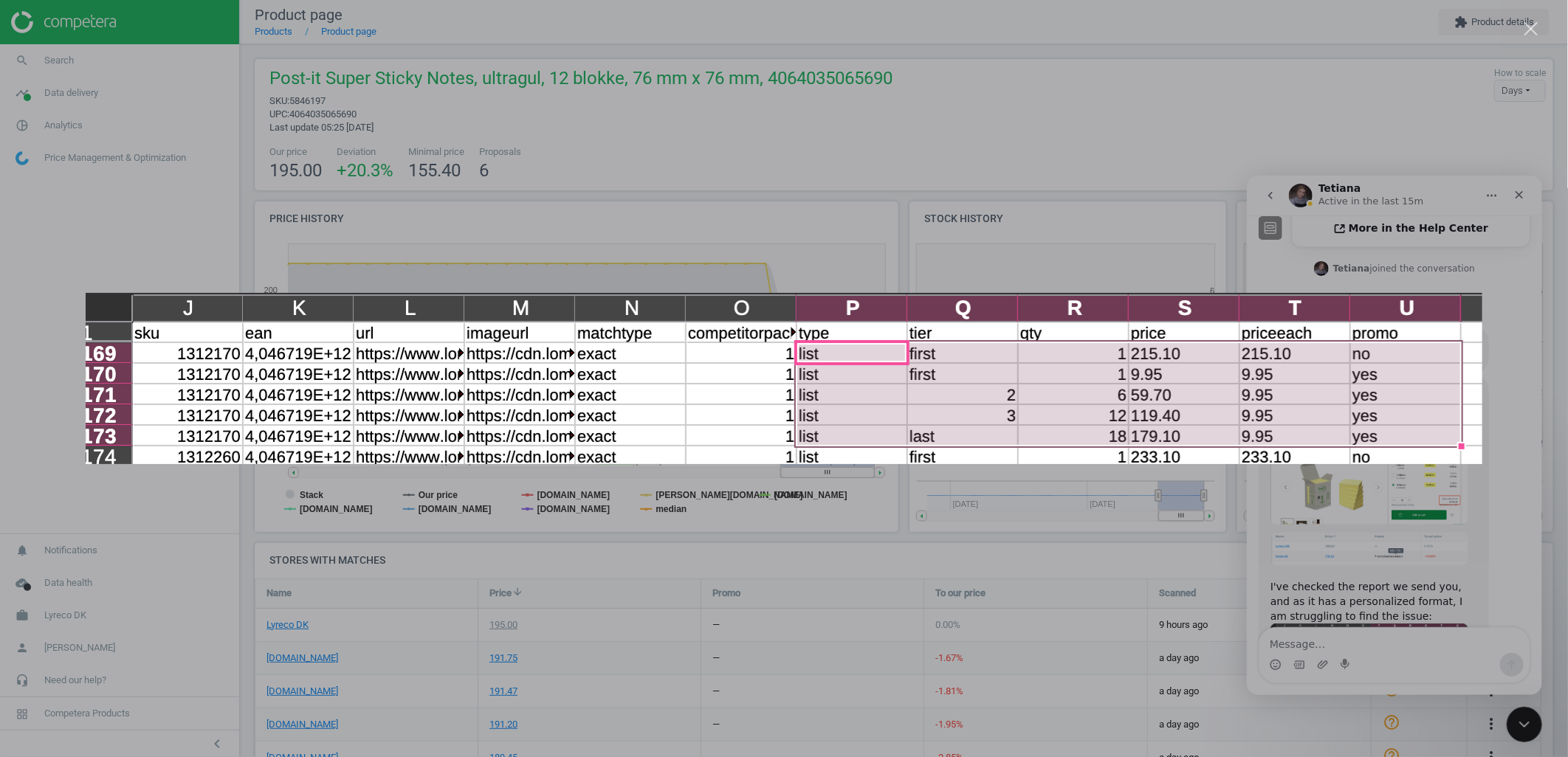
click at [1363, 533] on div "Intercom messenger" at bounding box center [784, 378] width 1568 height 757
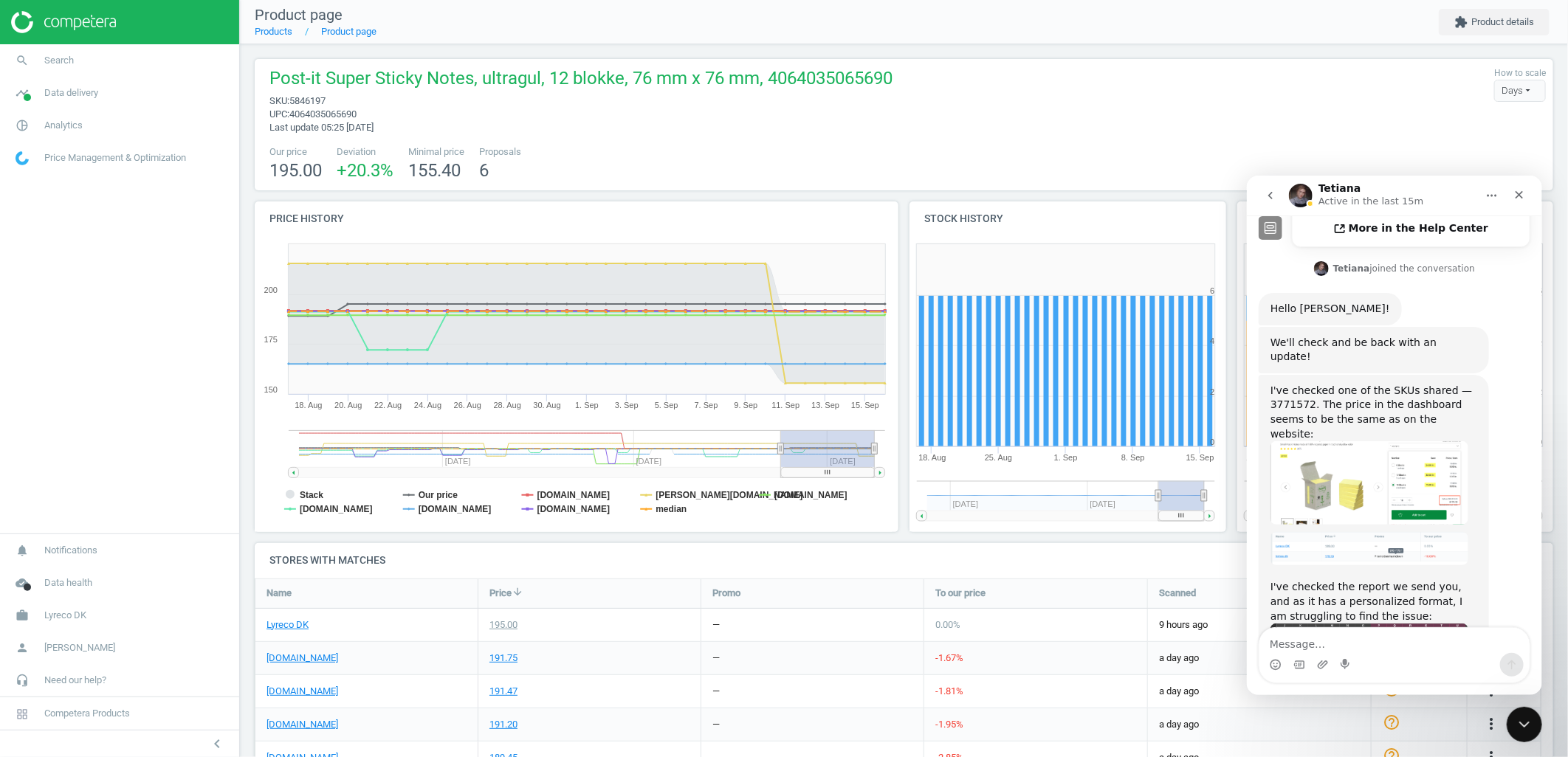
click at [1294, 383] on div "I've checked one of the SKUs shared — 3771572. The price in the dashboard seems…" at bounding box center [1373, 412] width 207 height 58
copy div "3771572"
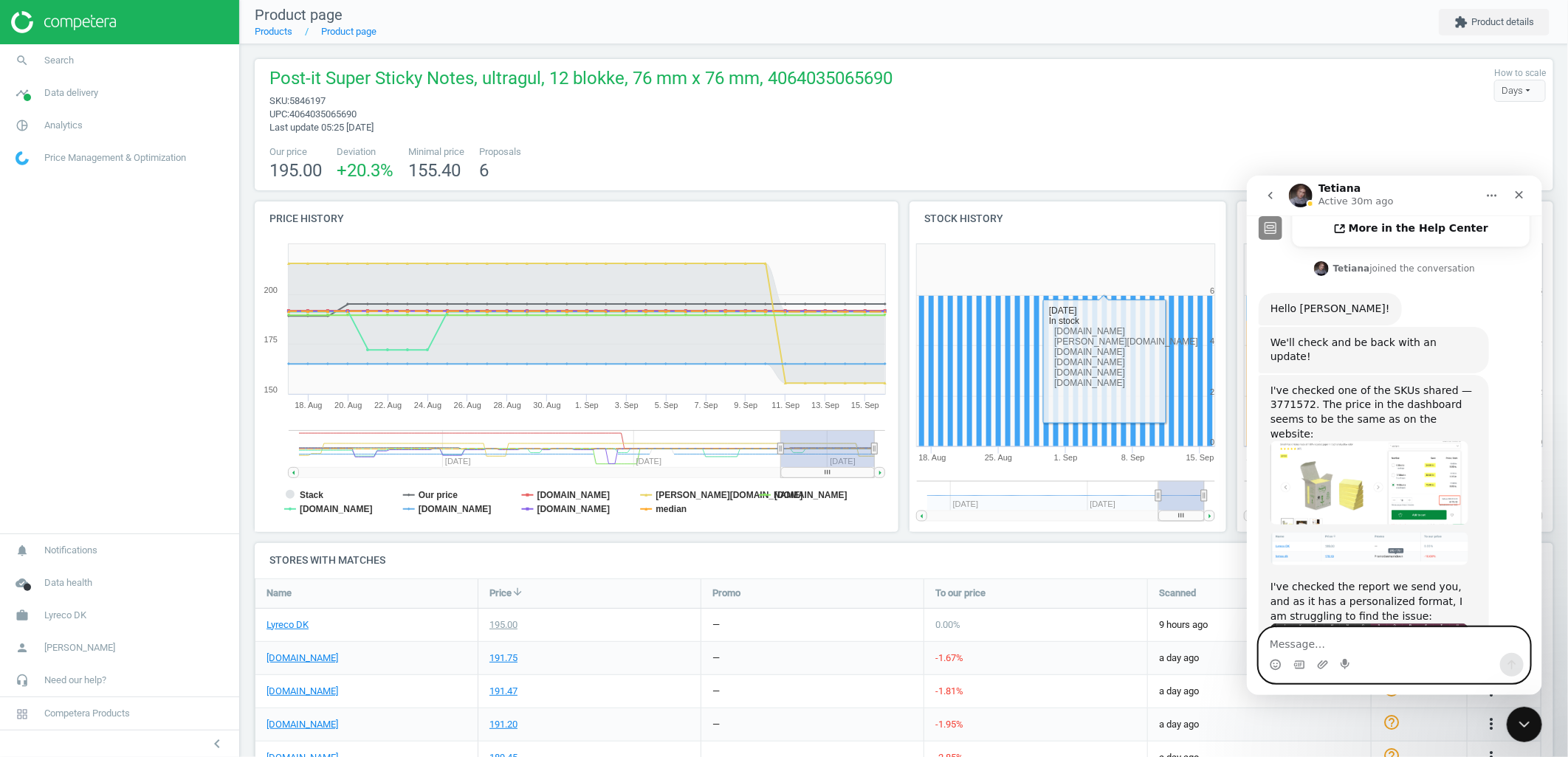
click at [1362, 649] on textarea "Message…" at bounding box center [1394, 640] width 270 height 25
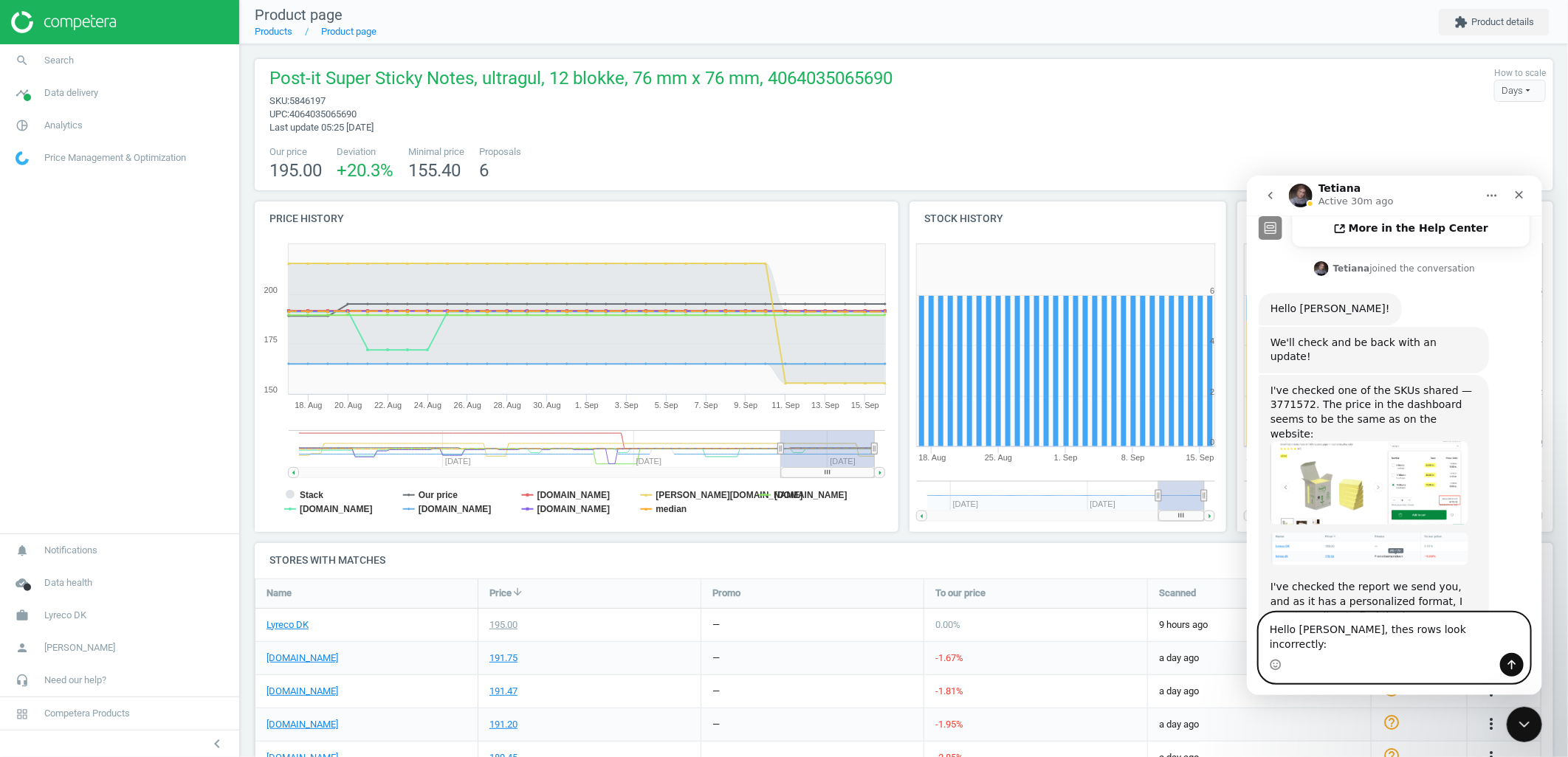
click at [1351, 645] on textarea "Hello Tetiana, thes rows look incorrectly:" at bounding box center [1394, 632] width 270 height 40
click at [1402, 643] on textarea "Hello Tetiana, these rows look incorrectly:" at bounding box center [1394, 632] width 270 height 40
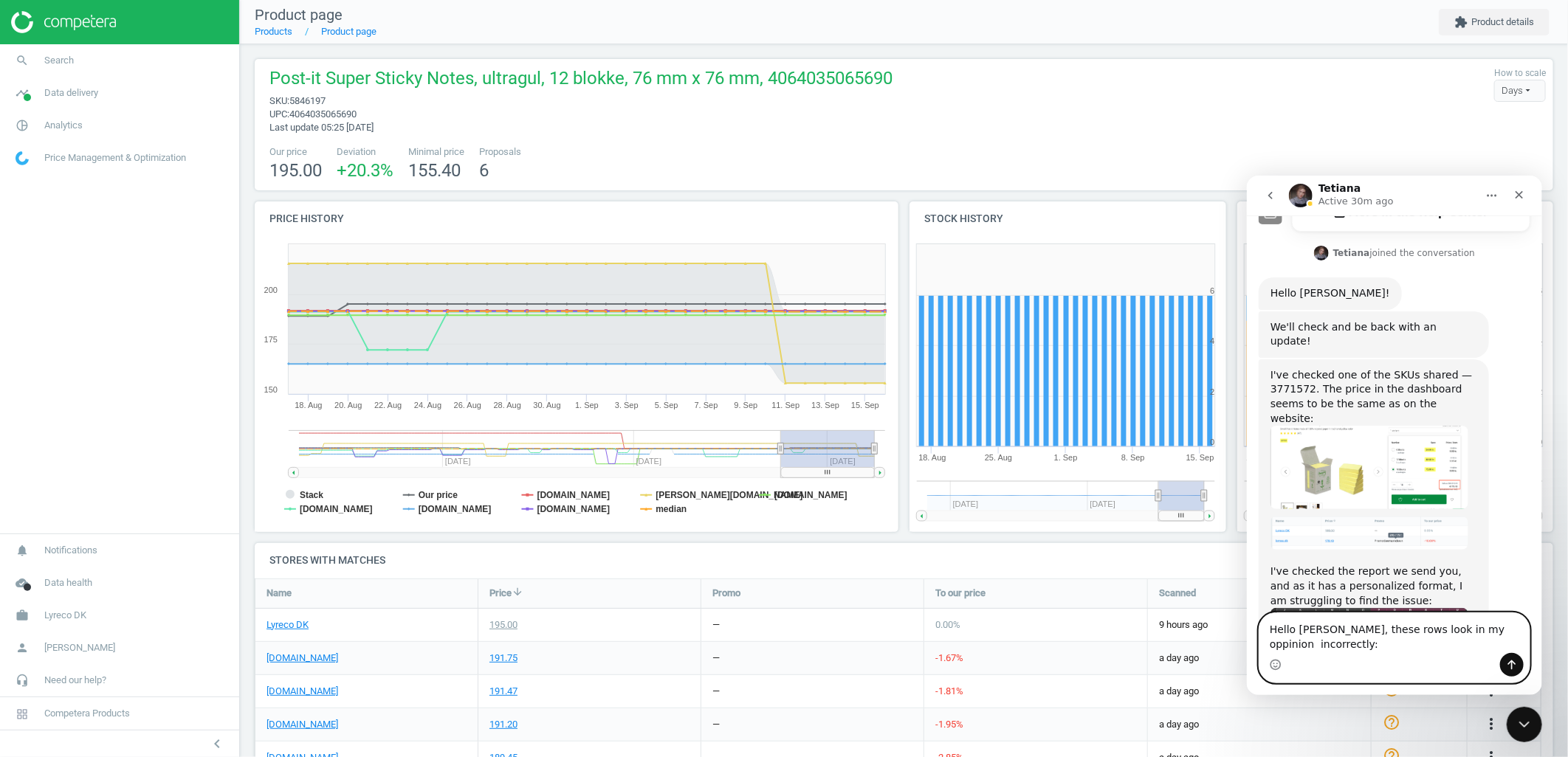
click at [1456, 635] on textarea "Hello Tetiana, these rows look in my oppinion incorrectly:" at bounding box center [1394, 632] width 270 height 40
click at [1337, 647] on textarea "Hello Tetiana, these rows look in my opinion incorrectly:" at bounding box center [1394, 632] width 270 height 40
type textarea "Hello Tetiana, these rows look in my opinion incorrectly:"
click at [1508, 663] on icon "Send a message…" at bounding box center [1512, 664] width 8 height 9
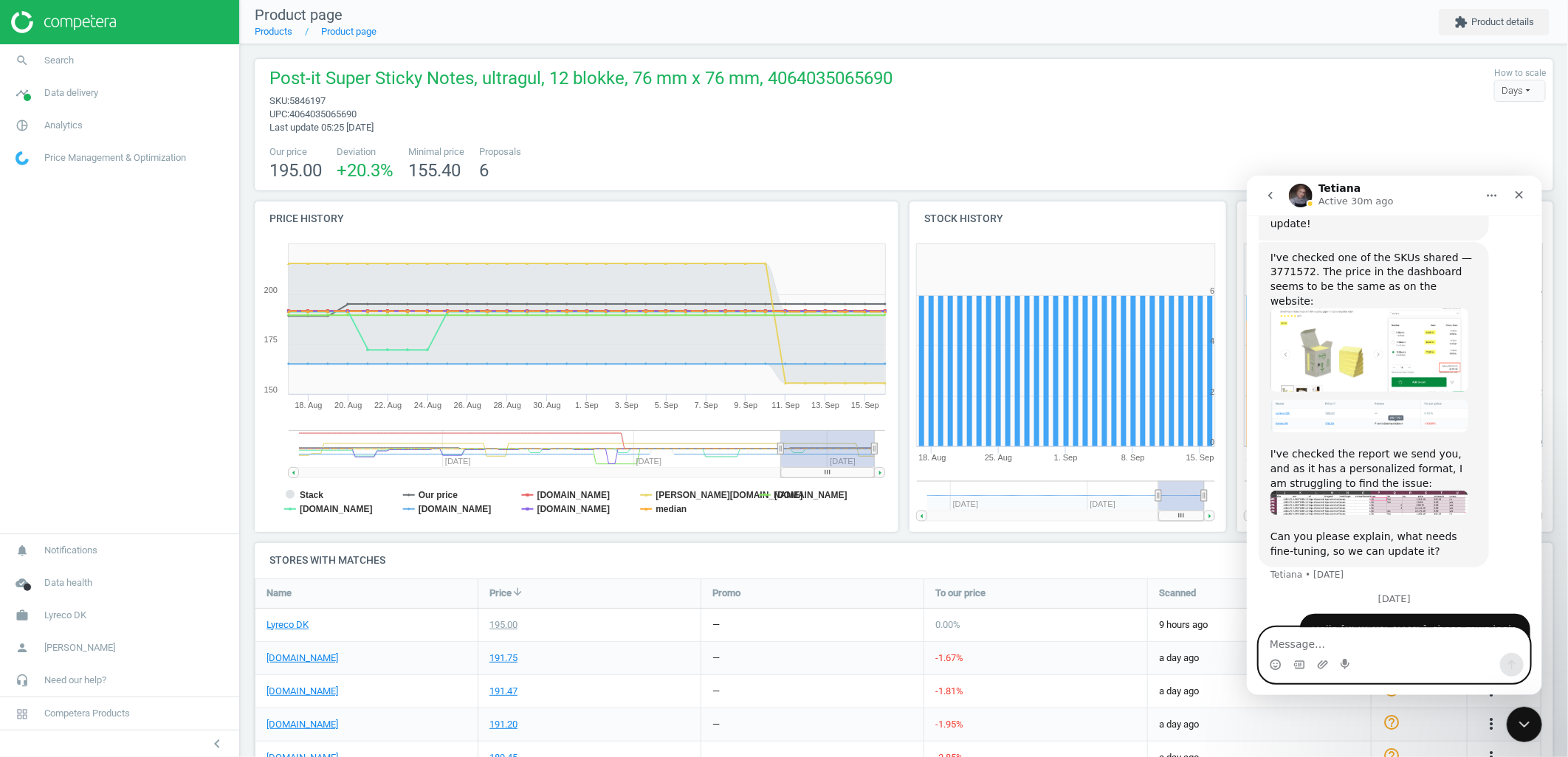
scroll to position [623, 0]
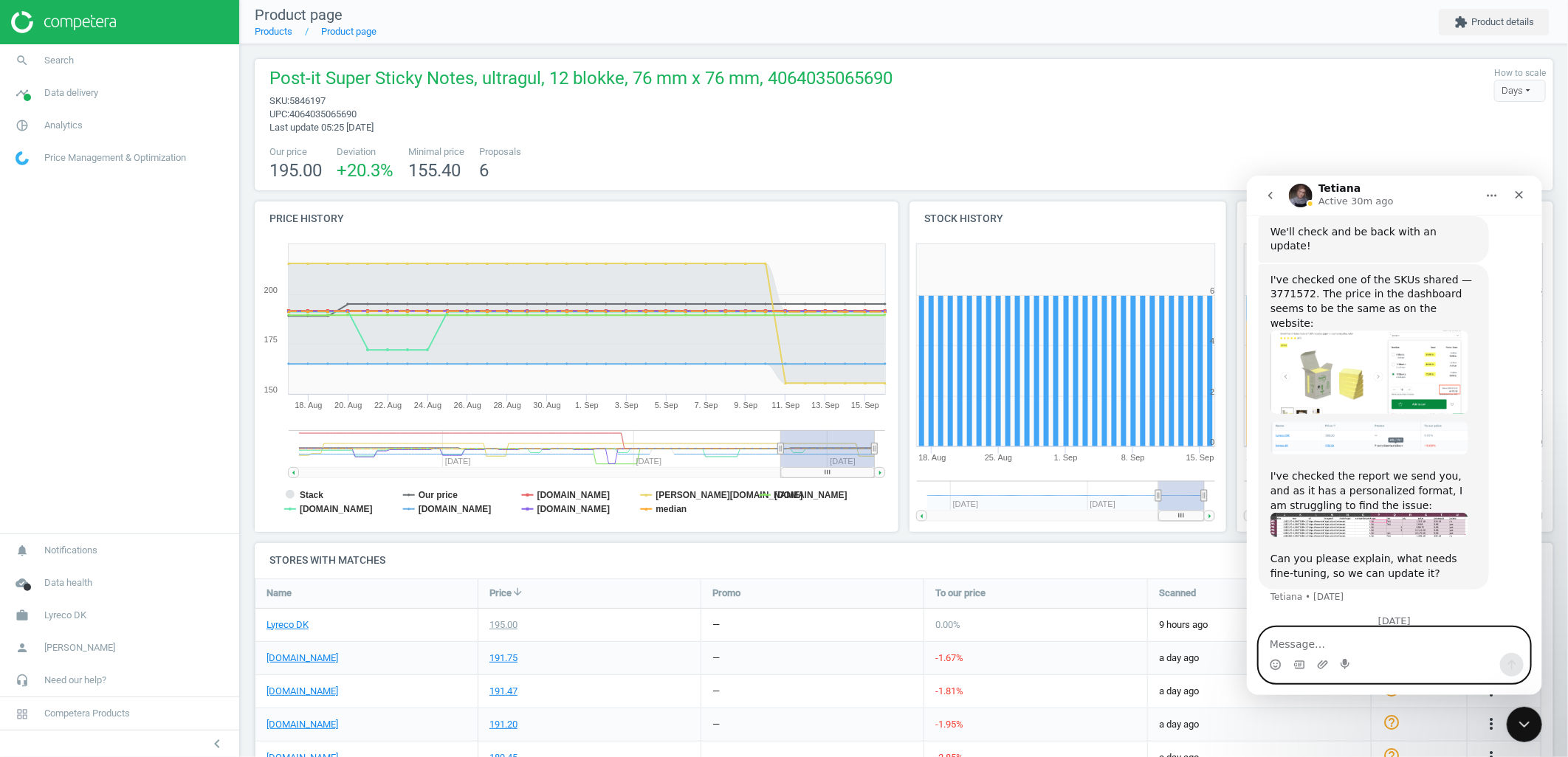
click at [1518, 692] on img "user says…" at bounding box center [1518, 692] width 0 height 0
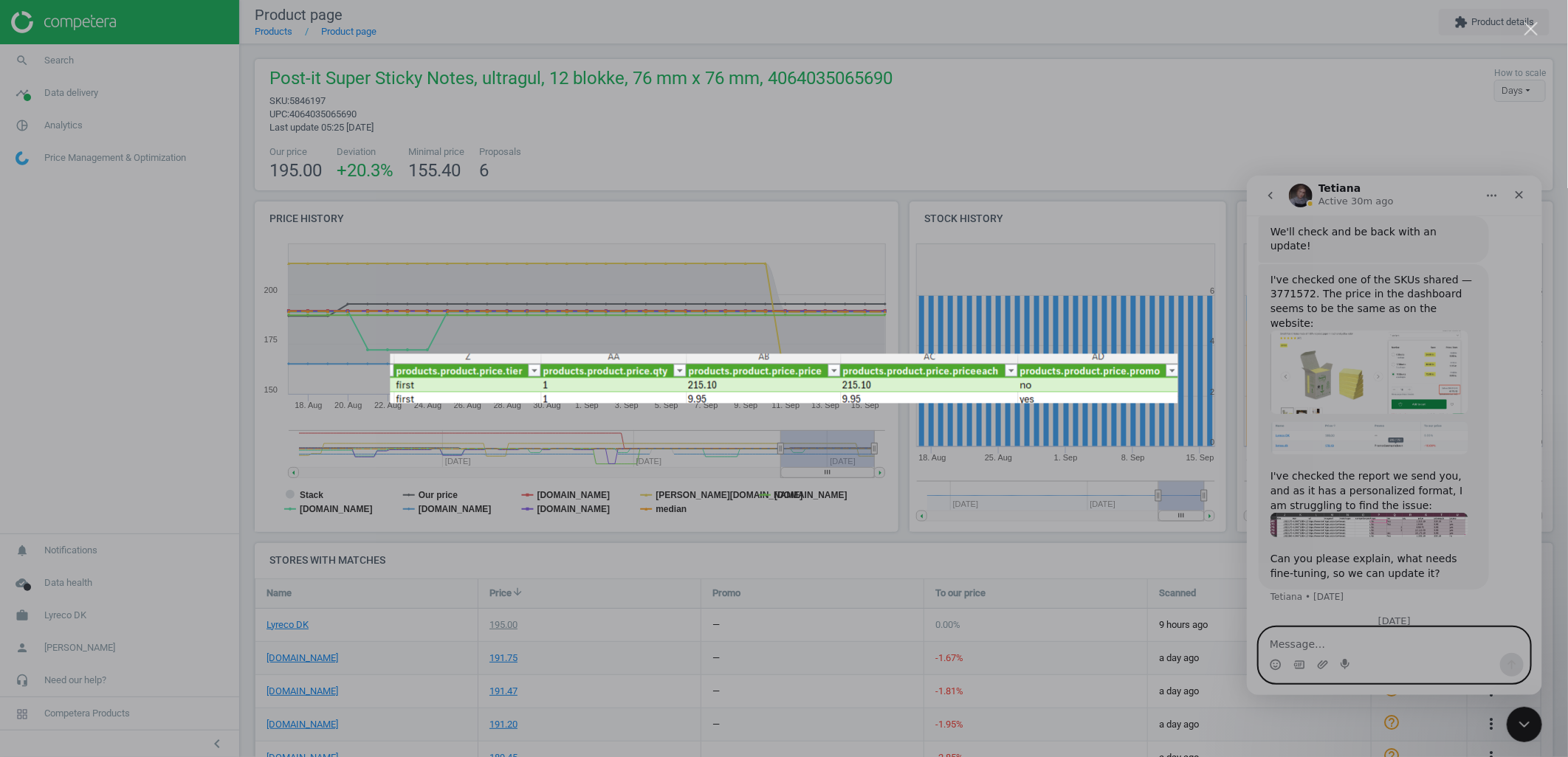
scroll to position [0, 0]
click at [1331, 642] on div "Intercom messenger" at bounding box center [784, 378] width 1568 height 757
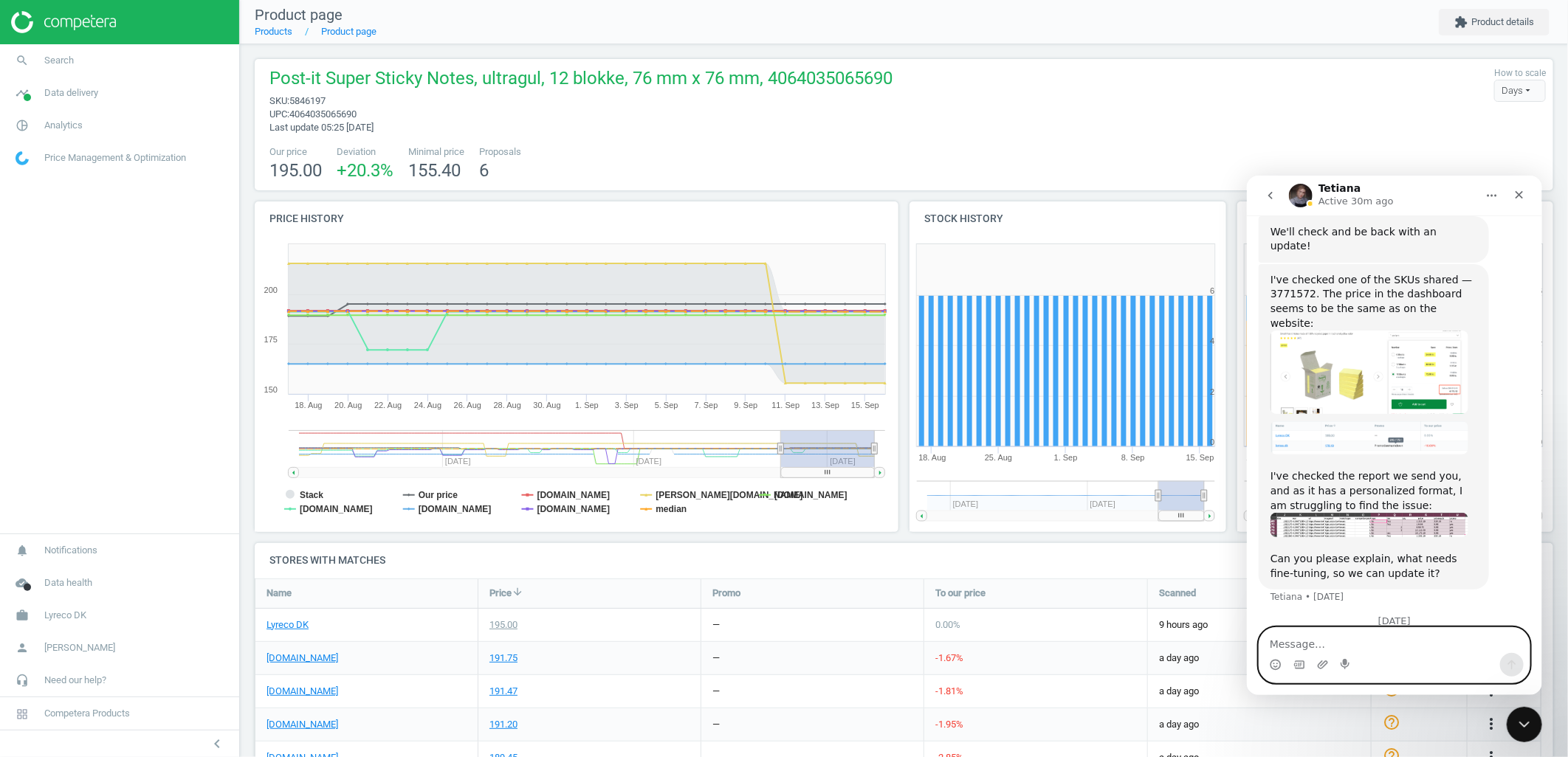
click at [1284, 644] on textarea "Message…" at bounding box center [1394, 640] width 270 height 25
click at [1443, 652] on textarea "Can we adapt promo price to the packeging offer?" at bounding box center [1394, 632] width 270 height 40
click at [1292, 642] on textarea "Can we adapt promo price to the packaging offer?" at bounding box center [1394, 632] width 270 height 40
drag, startPoint x: 1303, startPoint y: 645, endPoint x: 1266, endPoint y: 642, distance: 37.1
click at [1266, 642] on textarea "Can we adapt promo price to the packaging offer?" at bounding box center [1394, 632] width 270 height 40
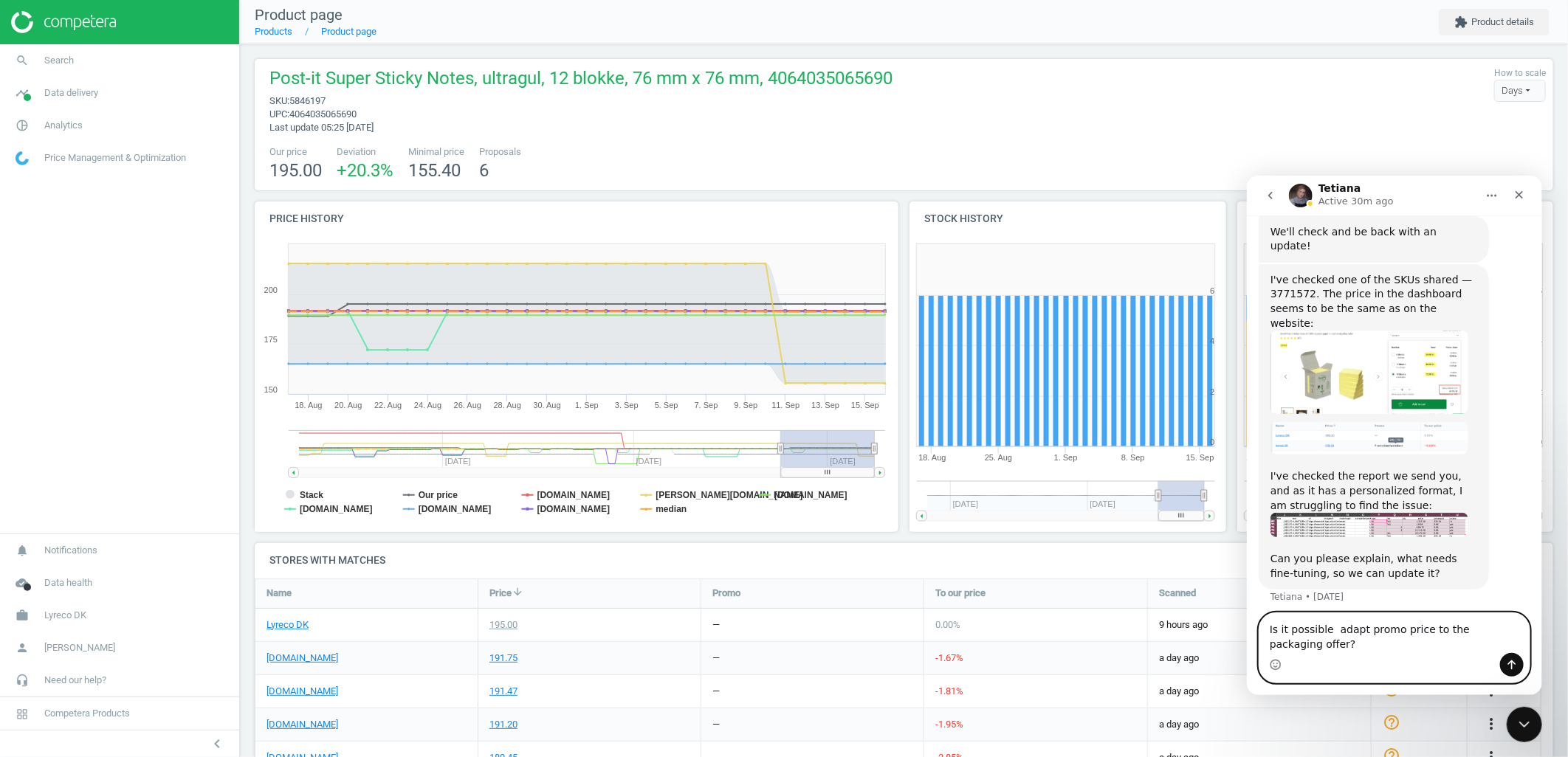
scroll to position [638, 0]
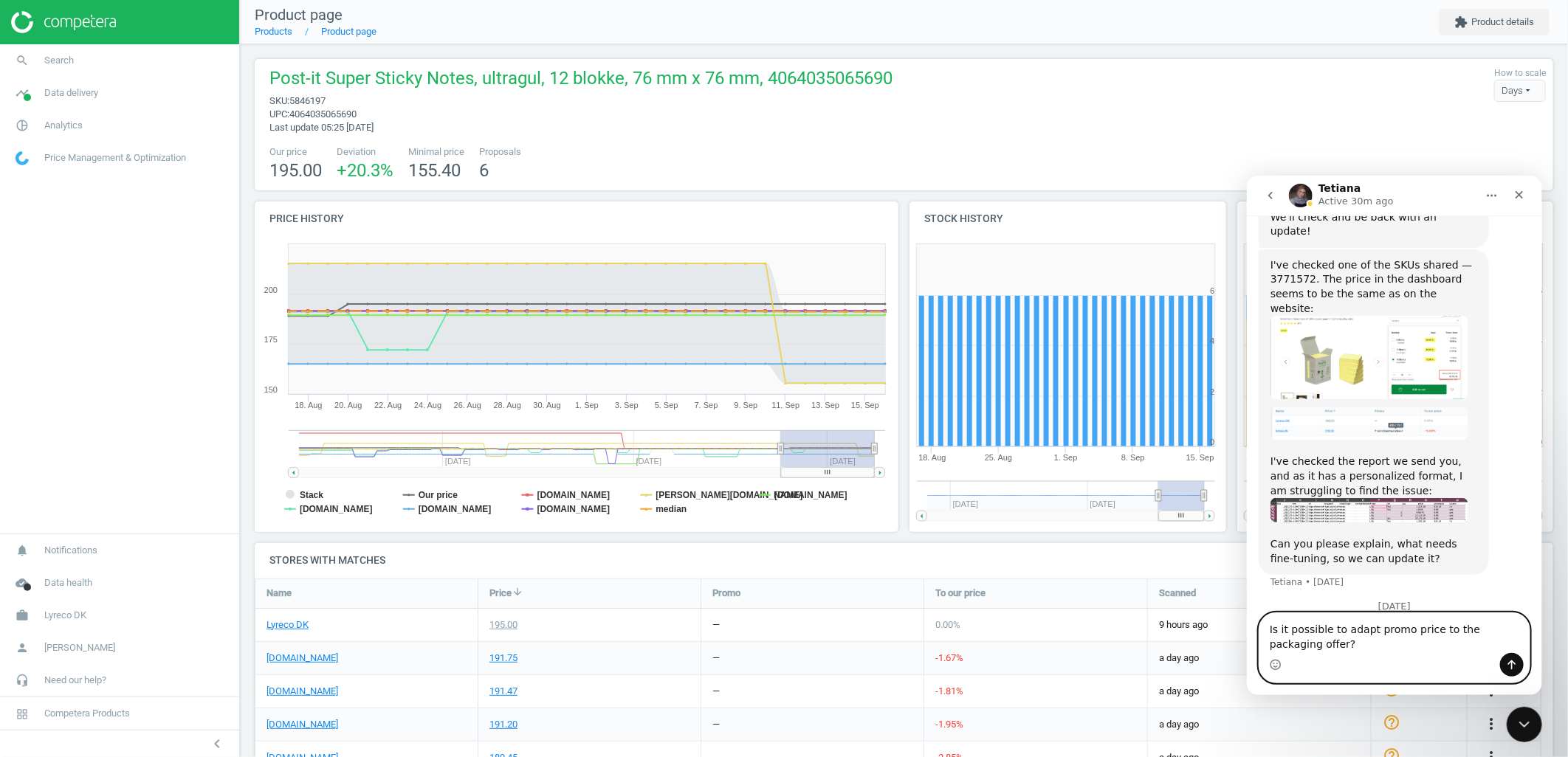
click at [1304, 635] on textarea "Is it possible to adapt promo price to the packaging offer?" at bounding box center [1394, 632] width 270 height 40
click at [1304, 641] on textarea "Is it possible to adapt promo price to the packaging offer?" at bounding box center [1394, 632] width 270 height 40
type textarea "Is it possible to adapt promo price to the packaging offer?"
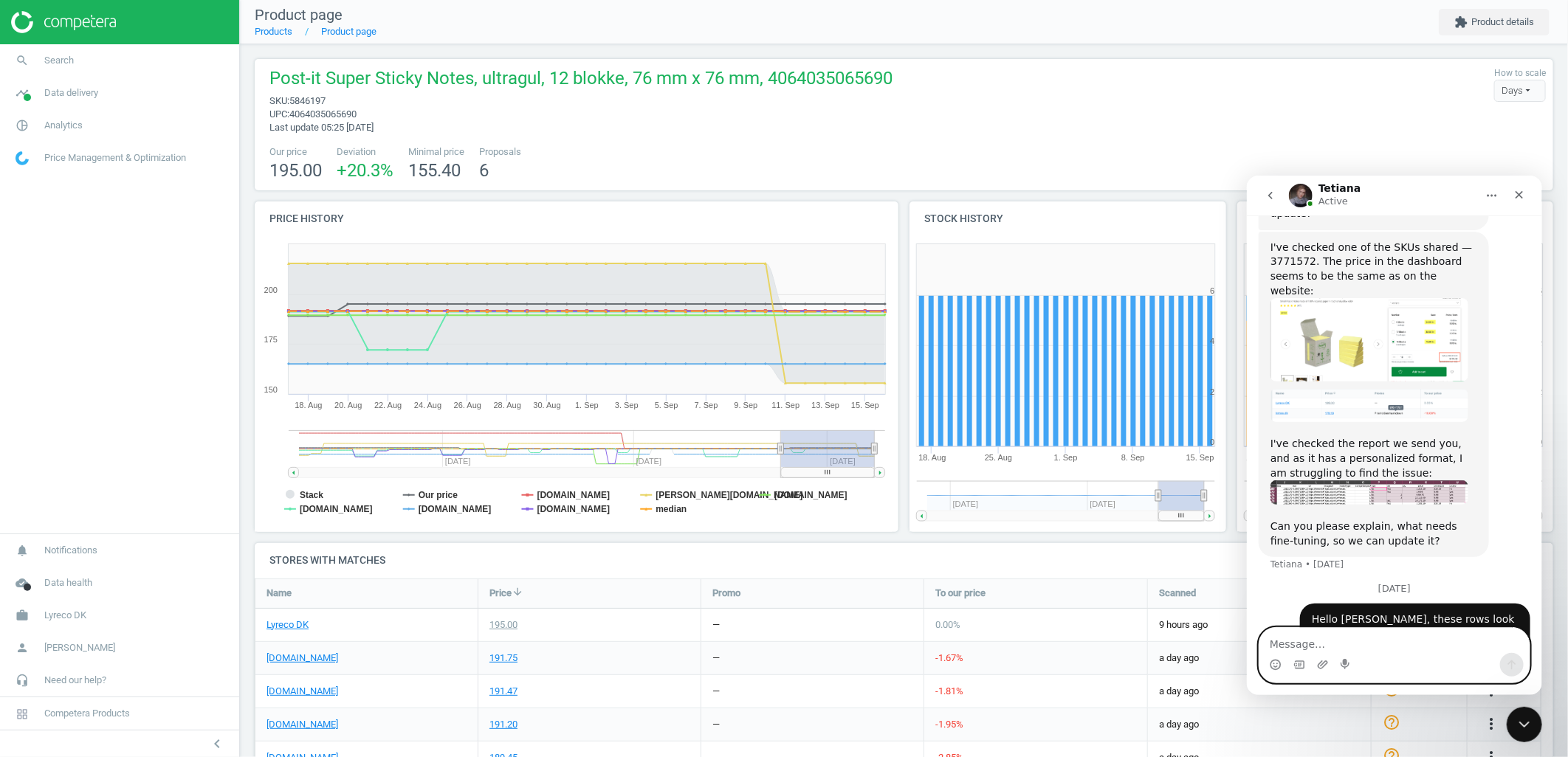
scroll to position [670, 0]
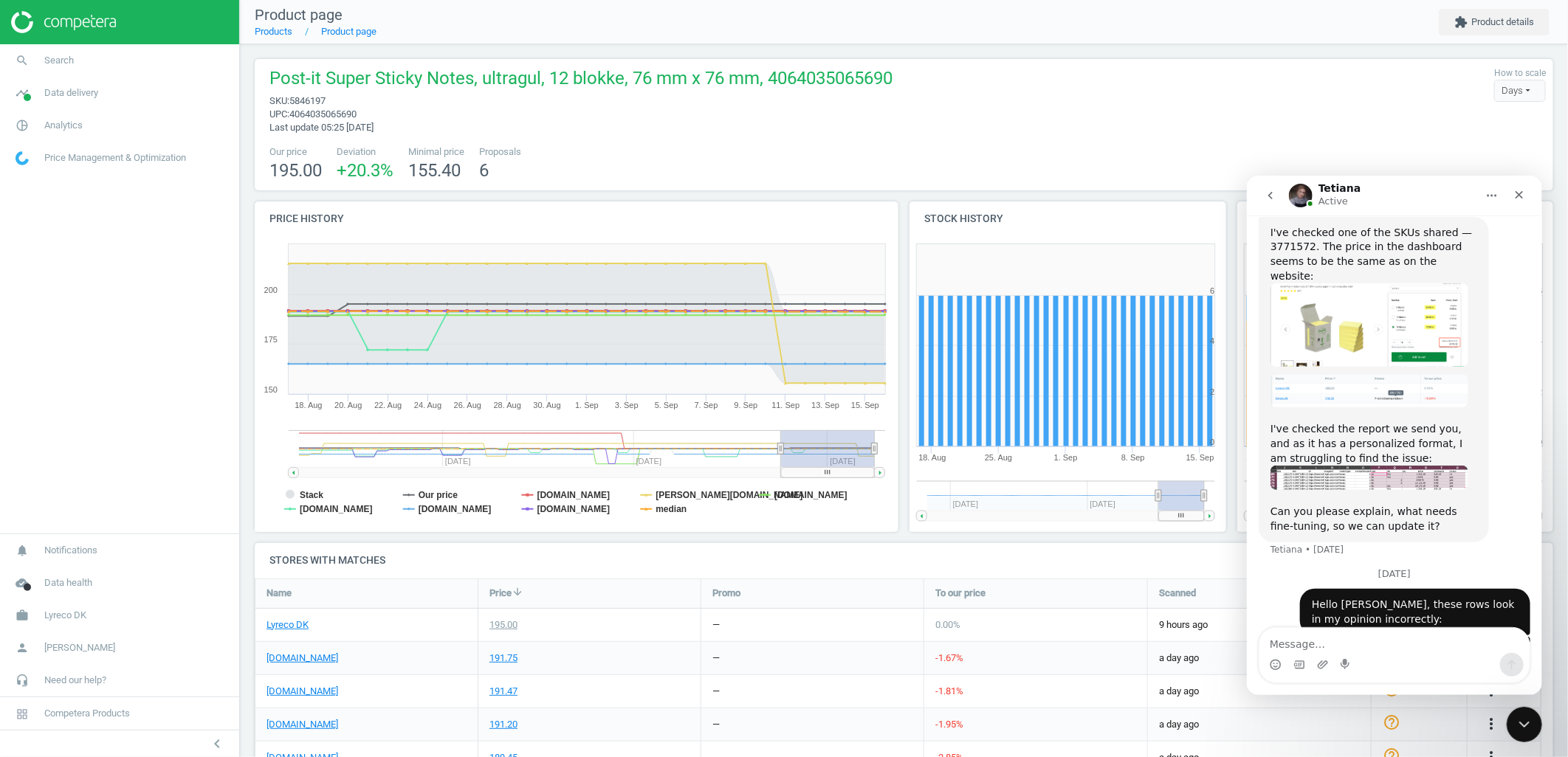
click at [1262, 197] on button "go back" at bounding box center [1270, 195] width 28 height 28
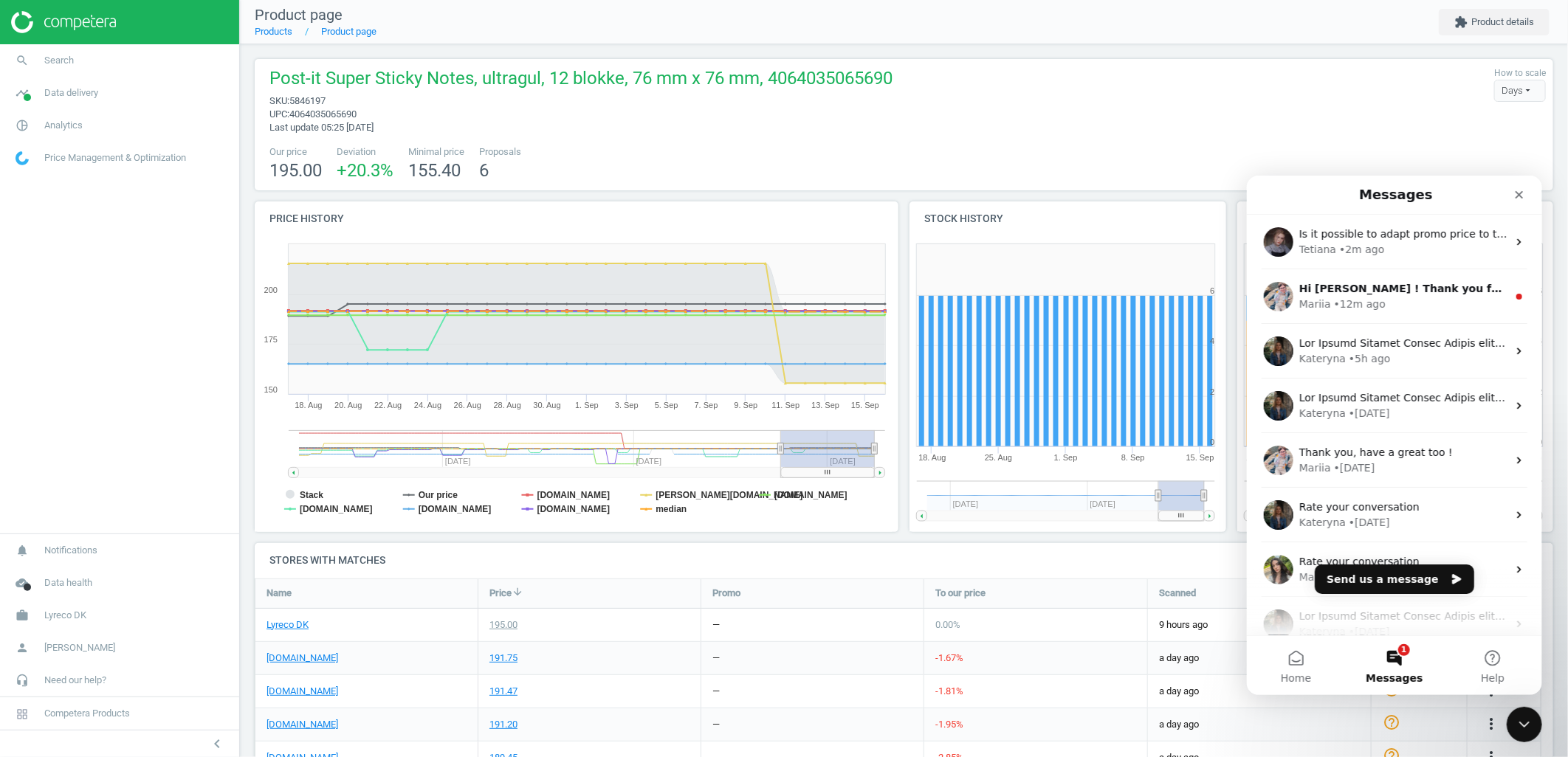
scroll to position [0, 0]
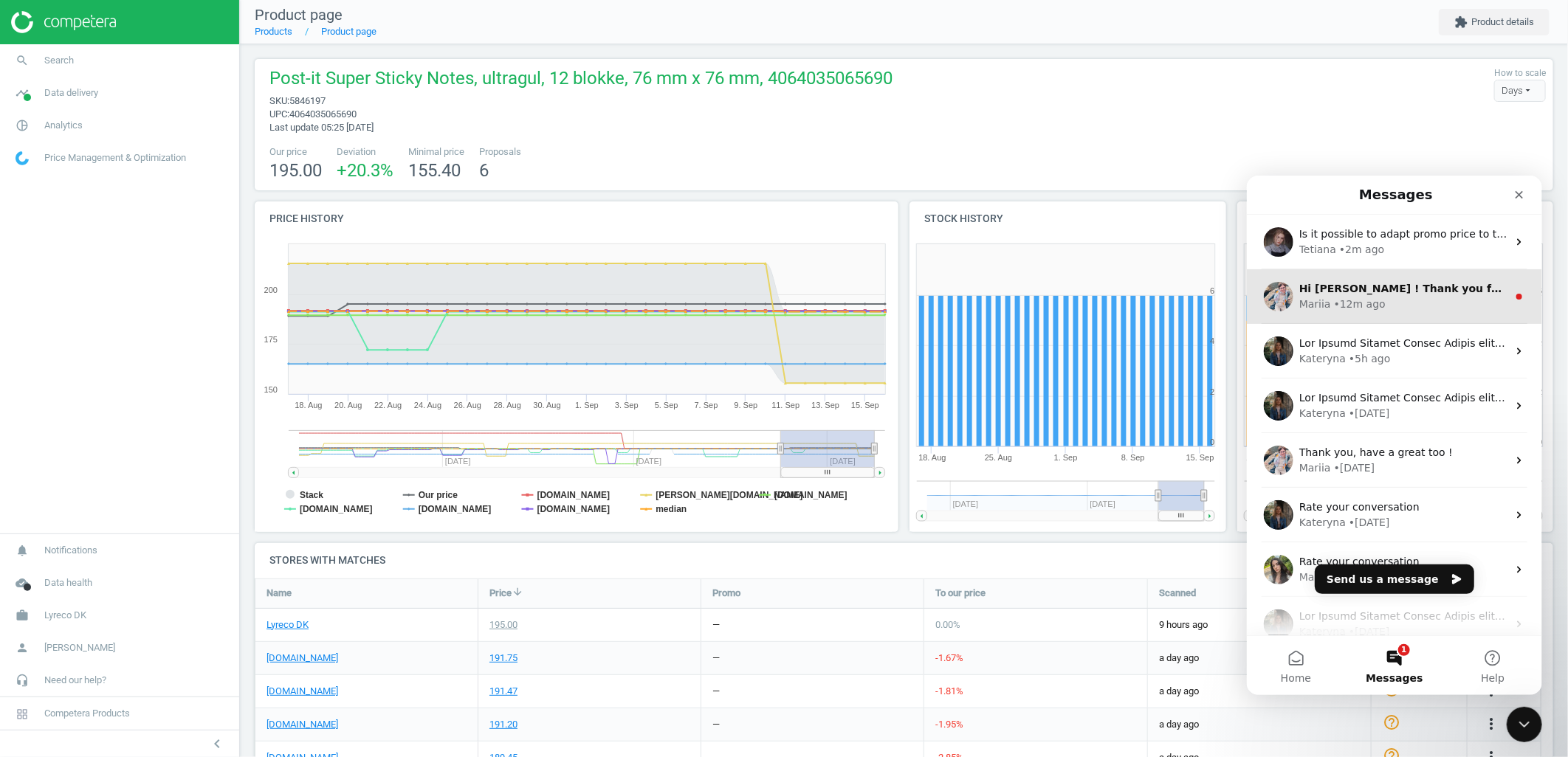
click at [1342, 304] on div "• 12m ago" at bounding box center [1360, 304] width 52 height 16
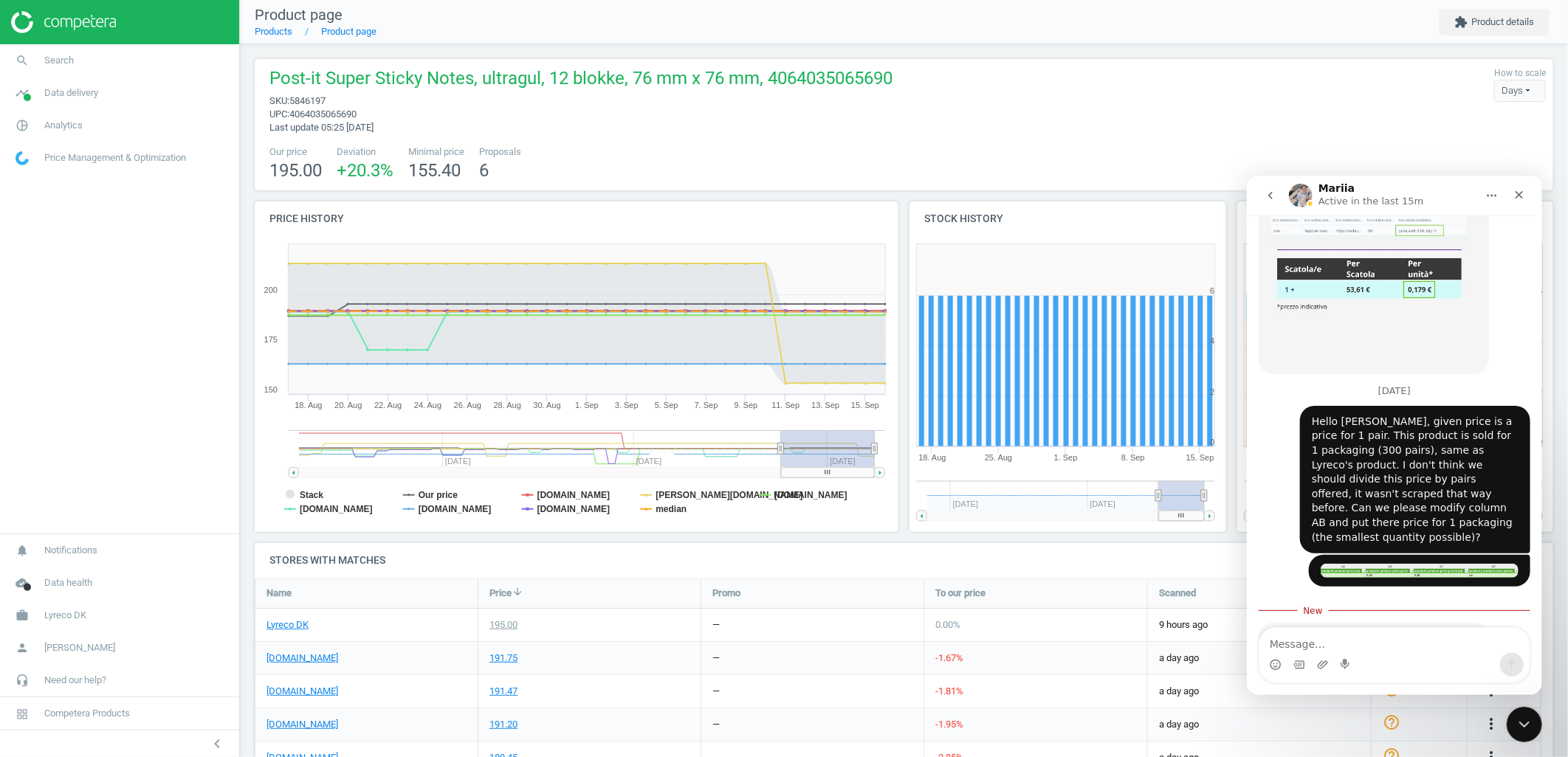
scroll to position [1041, 0]
click at [1317, 627] on textarea "Message…" at bounding box center [1394, 640] width 270 height 25
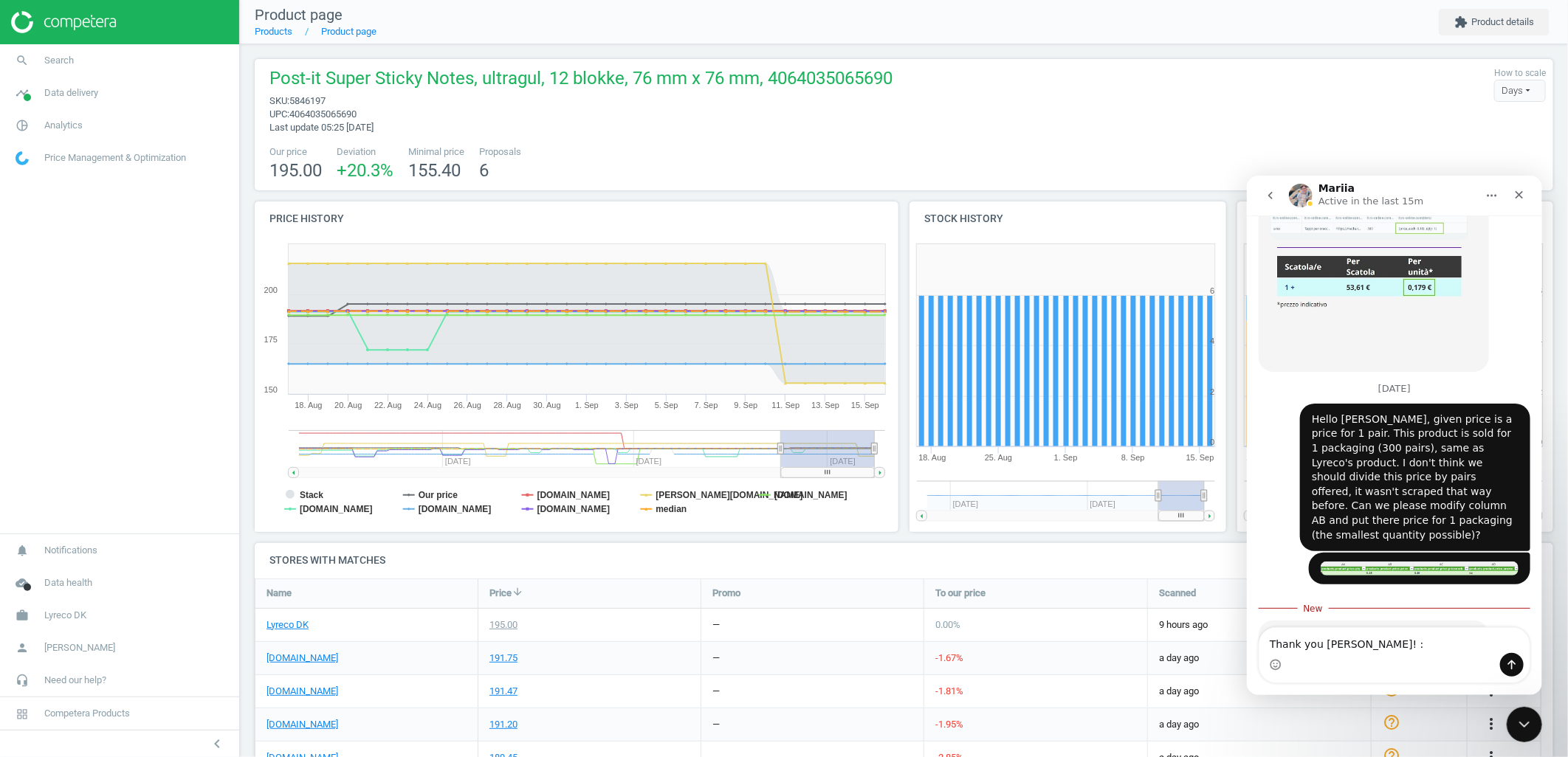
type textarea "Thank you Mariia! :)"
click at [1348, 643] on textarea "Thank you Mariia! :)" at bounding box center [1394, 640] width 270 height 25
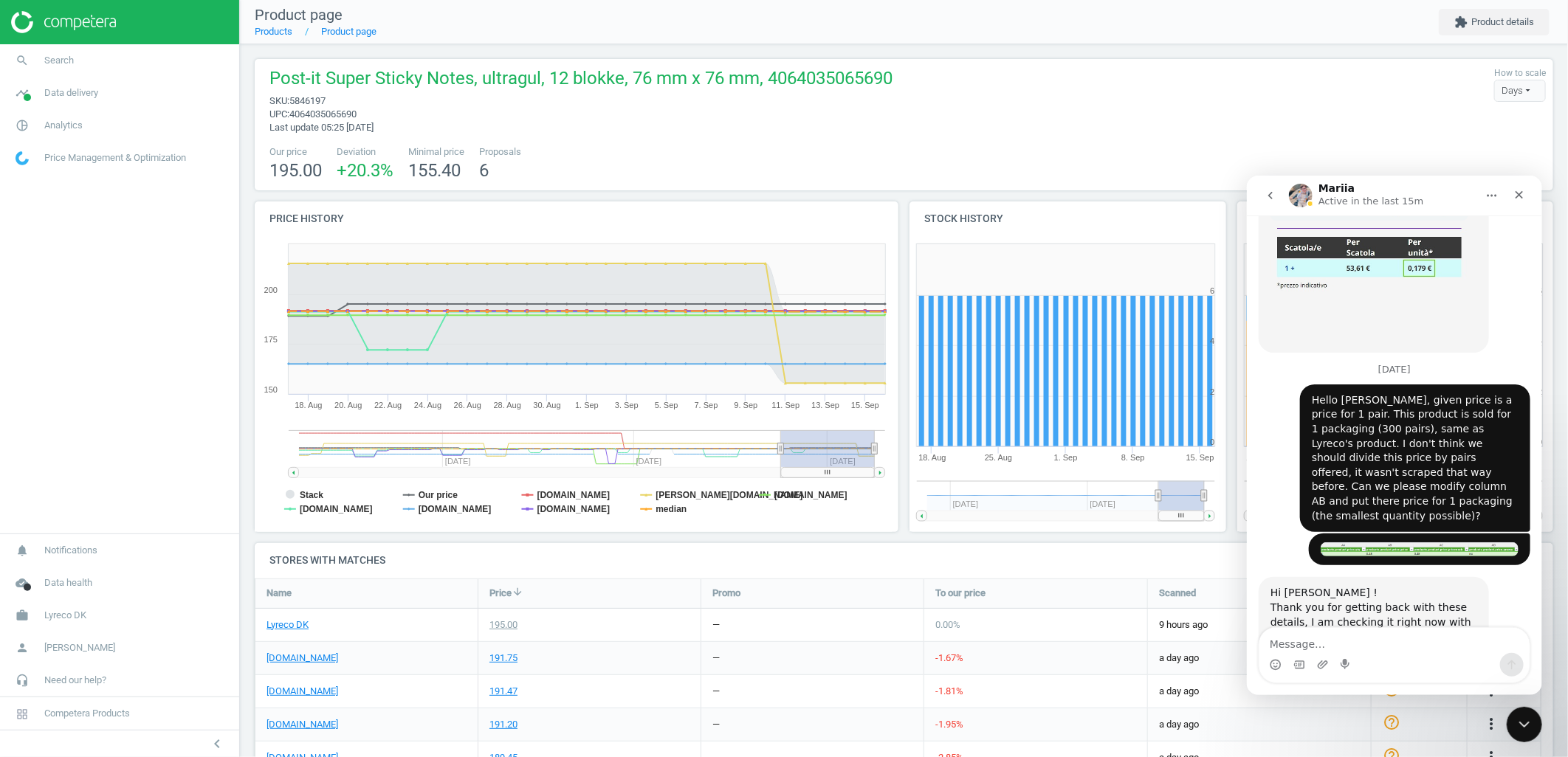
scroll to position [1060, 0]
